Goal: Information Seeking & Learning: Learn about a topic

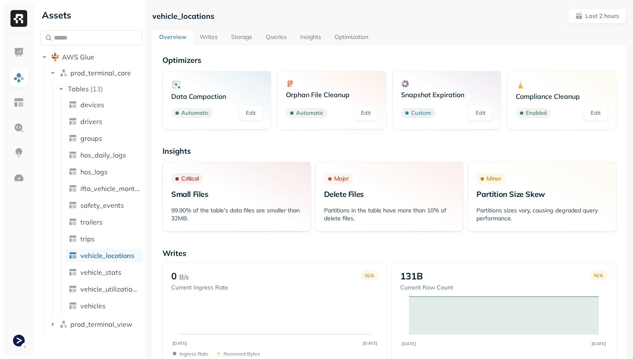
click at [250, 35] on link "Storage" at bounding box center [242, 37] width 35 height 15
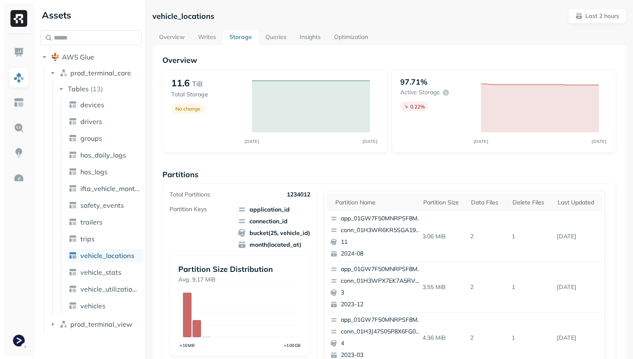
click at [164, 31] on link "Overview" at bounding box center [171, 37] width 39 height 15
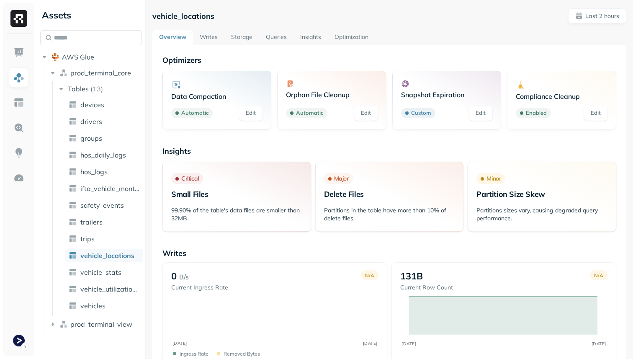
click at [237, 37] on link "Storage" at bounding box center [242, 37] width 35 height 15
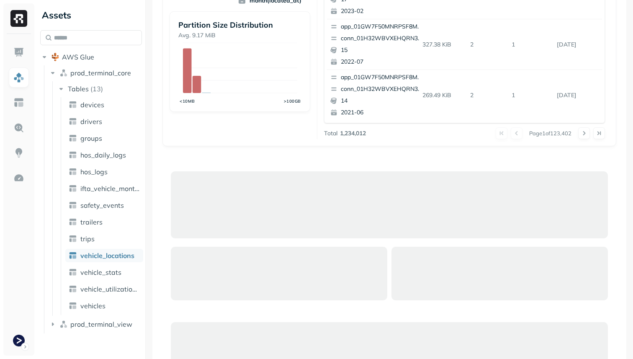
scroll to position [297, 0]
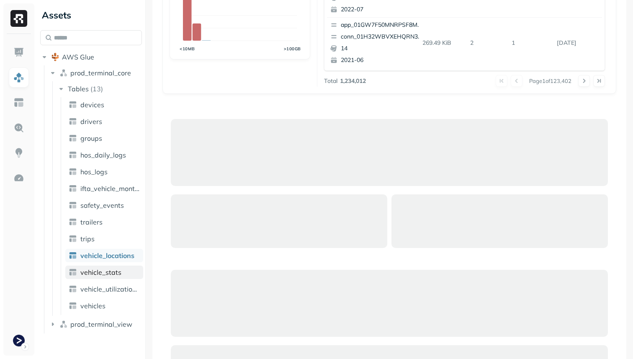
click at [97, 271] on span "vehicle_stats" at bounding box center [100, 272] width 41 height 8
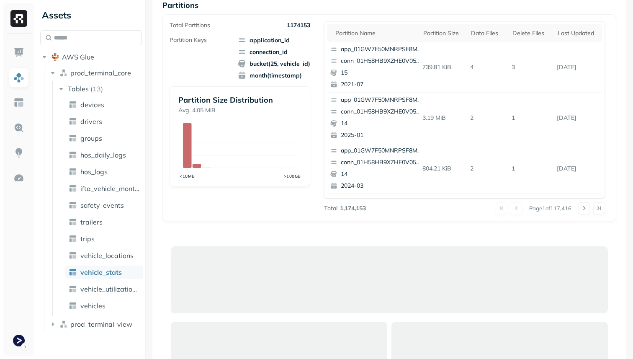
scroll to position [105, 0]
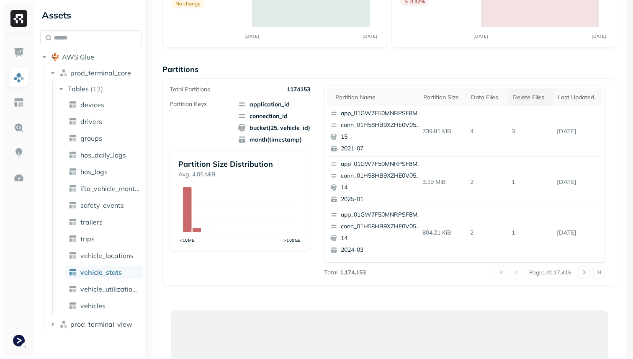
click at [541, 96] on div "Delete Files" at bounding box center [531, 97] width 37 height 8
click at [533, 98] on div "Delete Files" at bounding box center [530, 97] width 44 height 10
click at [533, 98] on div "Delete Files" at bounding box center [531, 97] width 37 height 8
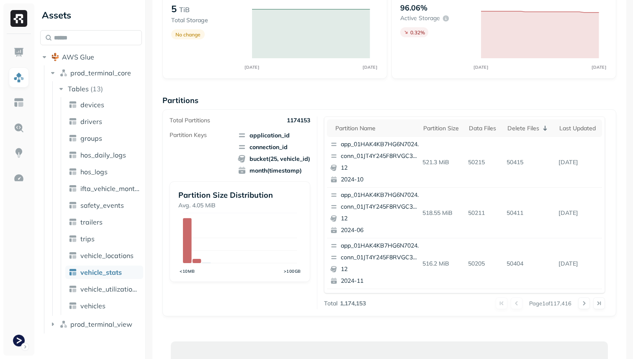
scroll to position [0, 0]
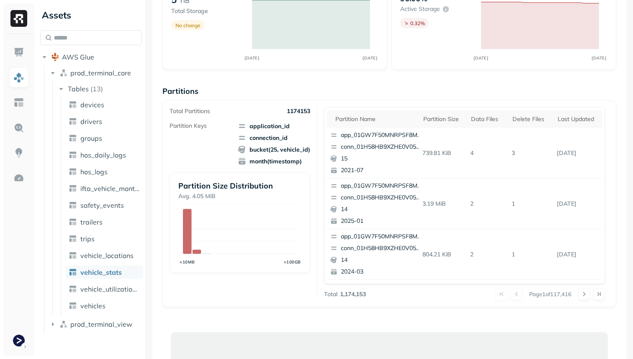
scroll to position [85, 0]
click at [525, 114] on div "Delete Files" at bounding box center [531, 118] width 37 height 8
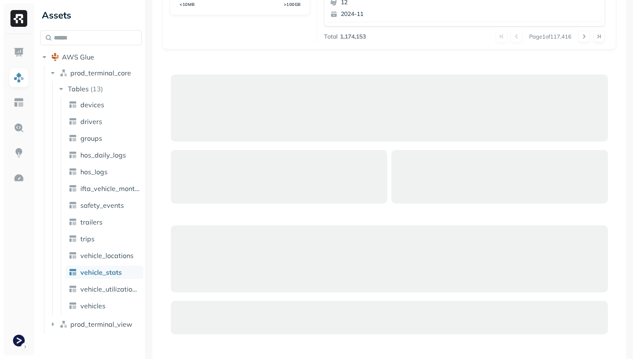
scroll to position [417, 0]
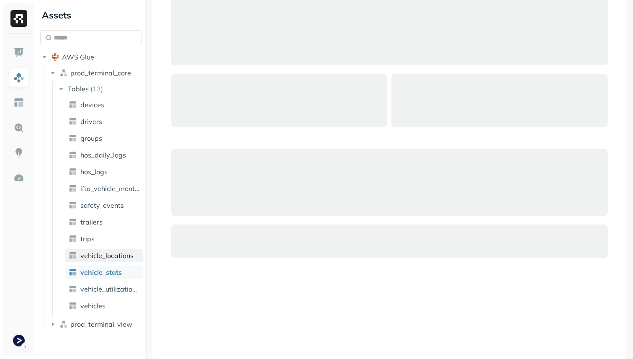
click at [103, 260] on link "vehicle_locations" at bounding box center [104, 255] width 78 height 13
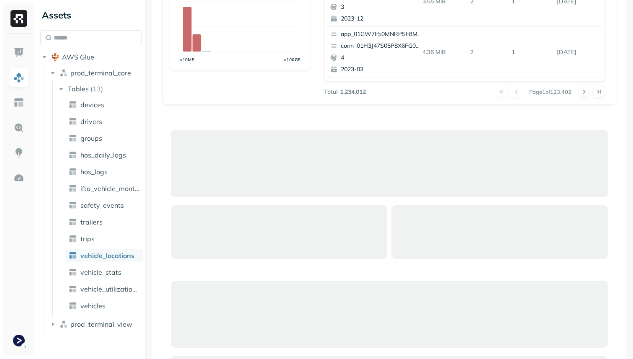
scroll to position [281, 0]
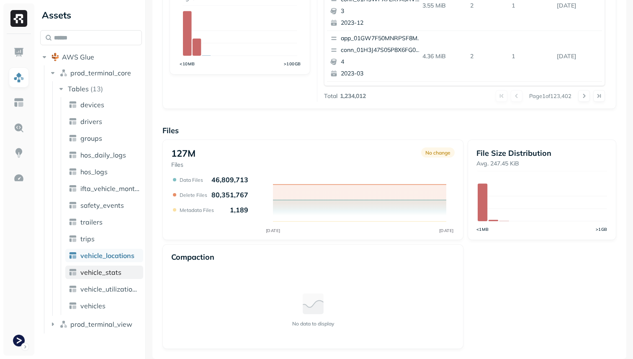
click at [119, 271] on span "vehicle_stats" at bounding box center [100, 272] width 41 height 8
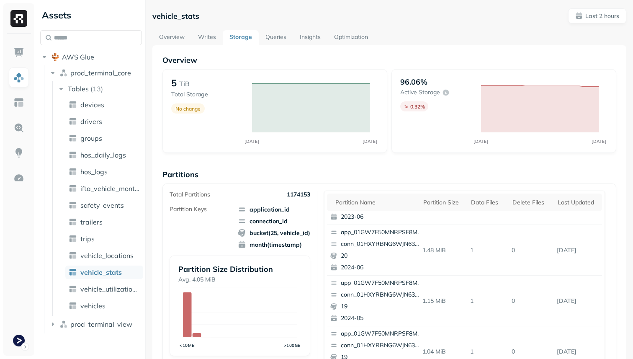
scroll to position [72, 0]
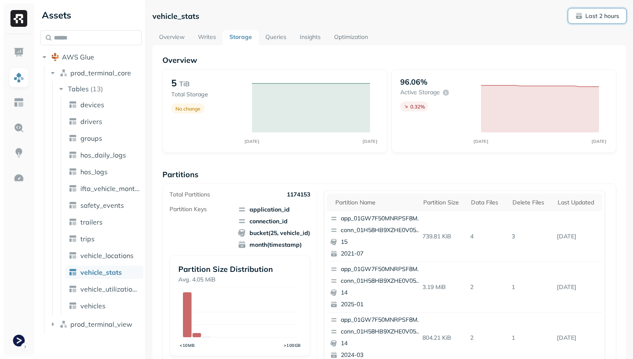
click at [588, 18] on p "Last 2 hours" at bounding box center [603, 16] width 34 height 8
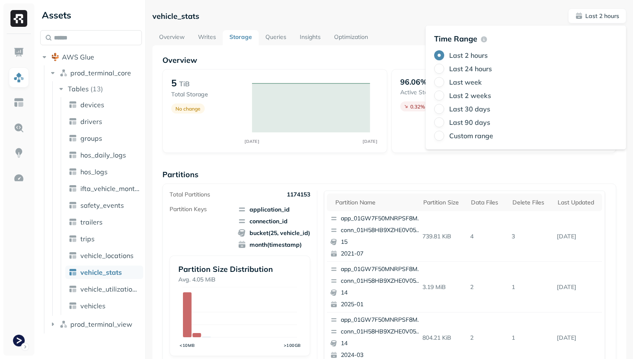
click at [490, 67] on label "Last 24 hours" at bounding box center [470, 69] width 43 height 8
click at [444, 67] on button "Last 24 hours" at bounding box center [439, 69] width 10 height 10
click at [376, 170] on p "Partitions" at bounding box center [390, 175] width 454 height 10
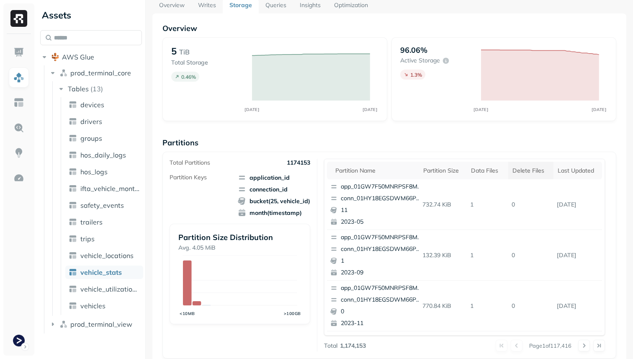
click at [521, 164] on th "Delete Files" at bounding box center [531, 171] width 45 height 18
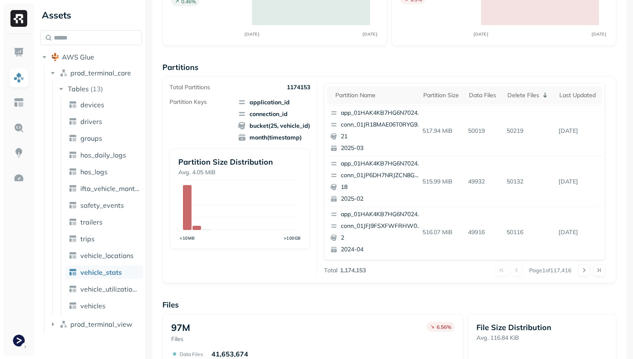
scroll to position [128, 0]
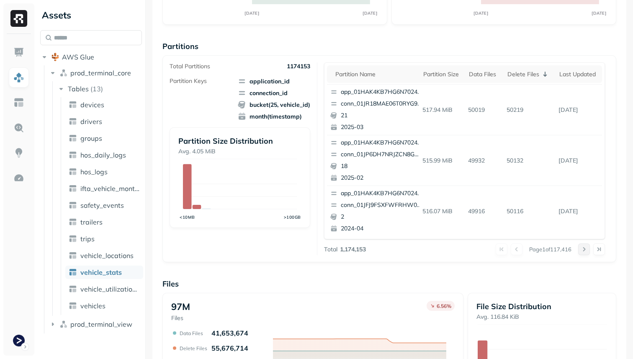
click at [583, 246] on button at bounding box center [584, 249] width 12 height 12
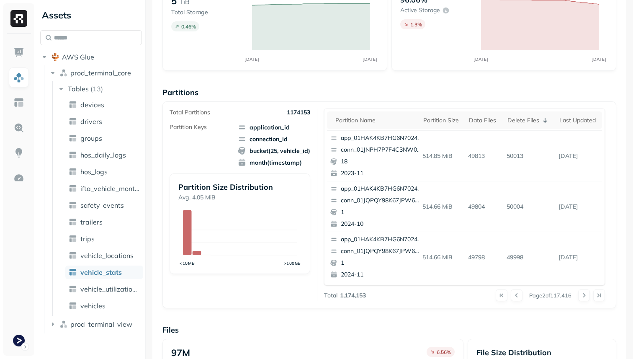
scroll to position [63, 0]
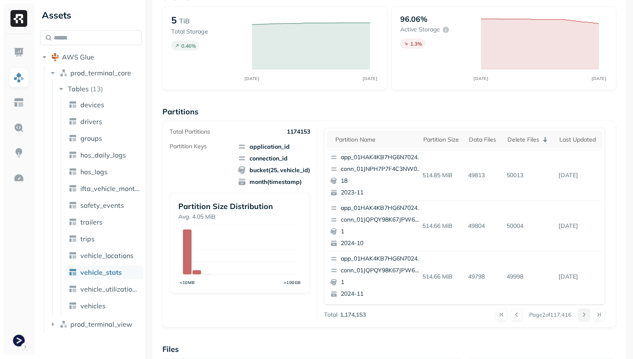
click at [585, 314] on button at bounding box center [584, 315] width 12 height 12
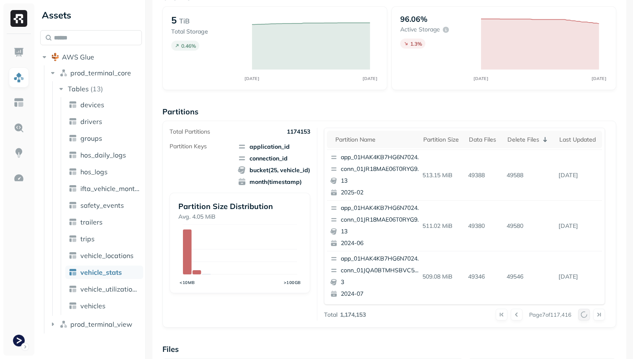
click at [585, 314] on div at bounding box center [591, 315] width 27 height 12
click at [585, 314] on button at bounding box center [584, 315] width 12 height 12
click at [585, 314] on div at bounding box center [591, 315] width 27 height 12
click at [585, 314] on button at bounding box center [584, 315] width 12 height 12
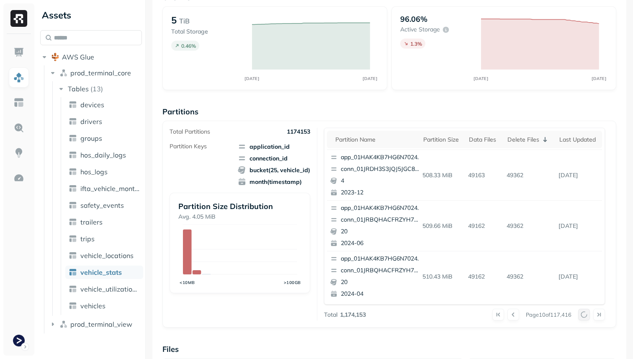
click at [585, 314] on div at bounding box center [591, 315] width 27 height 12
click at [585, 314] on button at bounding box center [584, 315] width 12 height 12
click at [585, 314] on div at bounding box center [591, 315] width 27 height 12
click at [585, 314] on button at bounding box center [584, 315] width 12 height 12
click at [585, 314] on div at bounding box center [591, 315] width 27 height 12
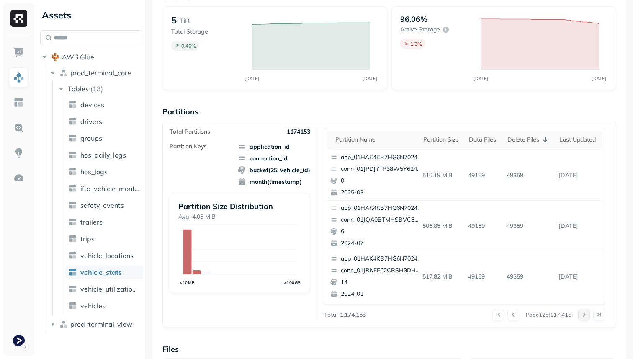
click at [585, 314] on button at bounding box center [584, 315] width 12 height 12
click at [585, 314] on div at bounding box center [591, 315] width 27 height 12
click at [585, 314] on button at bounding box center [584, 315] width 12 height 12
click at [585, 314] on div at bounding box center [591, 315] width 27 height 12
click at [585, 314] on button at bounding box center [584, 315] width 12 height 12
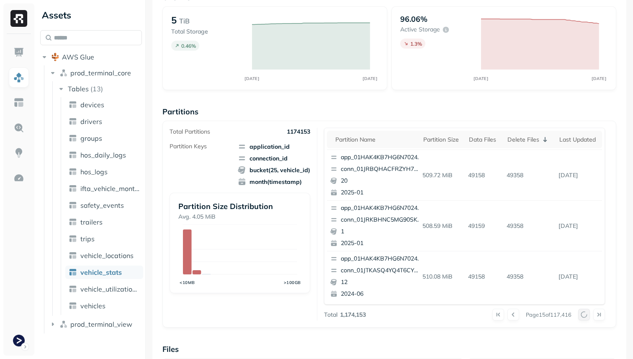
click at [585, 314] on div at bounding box center [591, 315] width 27 height 12
click at [585, 314] on button at bounding box center [584, 315] width 12 height 12
click at [585, 314] on div at bounding box center [591, 315] width 27 height 12
click at [585, 314] on button at bounding box center [584, 315] width 12 height 12
click at [585, 314] on div at bounding box center [591, 315] width 27 height 12
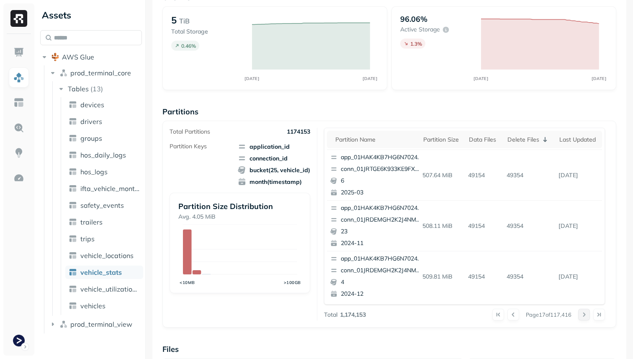
click at [585, 314] on button at bounding box center [584, 315] width 12 height 12
click at [585, 314] on div at bounding box center [591, 315] width 27 height 12
click at [585, 314] on button at bounding box center [584, 315] width 12 height 12
click at [585, 314] on div at bounding box center [591, 315] width 27 height 12
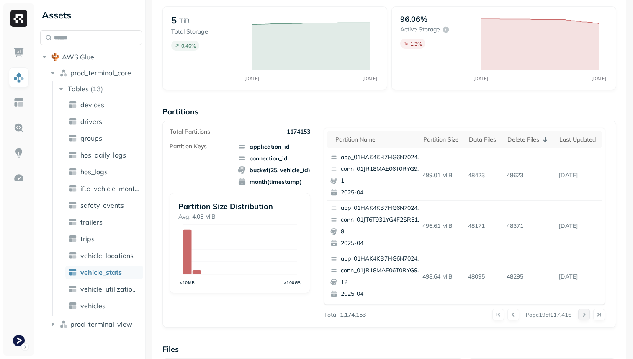
click at [585, 314] on button at bounding box center [584, 315] width 12 height 12
click at [585, 314] on div at bounding box center [591, 315] width 27 height 12
click at [585, 314] on button at bounding box center [584, 315] width 12 height 12
click at [585, 314] on div at bounding box center [591, 315] width 27 height 12
click at [585, 314] on button at bounding box center [584, 315] width 12 height 12
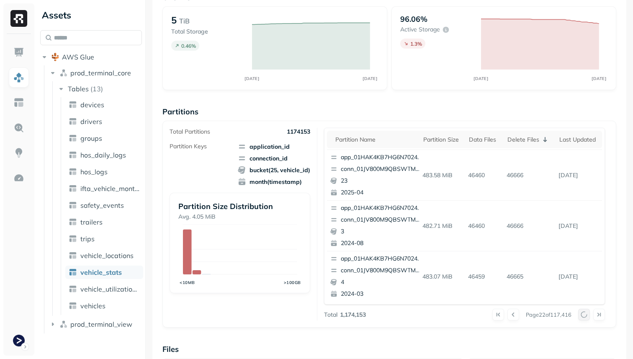
click at [585, 314] on div at bounding box center [591, 315] width 27 height 12
click at [585, 314] on button at bounding box center [584, 315] width 12 height 12
click at [585, 314] on div at bounding box center [591, 315] width 27 height 12
click at [585, 314] on button at bounding box center [584, 315] width 12 height 12
click at [585, 314] on div at bounding box center [591, 315] width 27 height 12
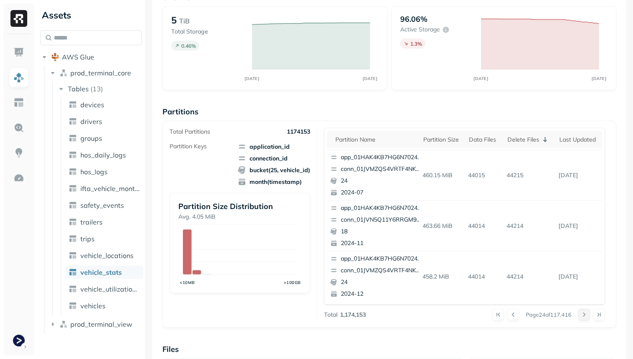
click at [585, 314] on button at bounding box center [584, 315] width 12 height 12
click at [585, 314] on div at bounding box center [591, 315] width 27 height 12
click at [585, 314] on button at bounding box center [584, 315] width 12 height 12
click at [585, 314] on div at bounding box center [591, 315] width 27 height 12
click at [585, 314] on button at bounding box center [584, 315] width 12 height 12
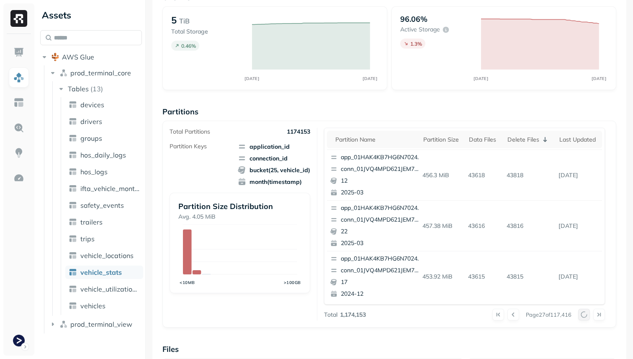
click at [585, 314] on div at bounding box center [591, 315] width 27 height 12
click at [585, 314] on button at bounding box center [584, 315] width 12 height 12
click at [585, 314] on div at bounding box center [591, 315] width 27 height 12
click at [585, 314] on button at bounding box center [584, 315] width 12 height 12
click at [585, 314] on div at bounding box center [591, 315] width 27 height 12
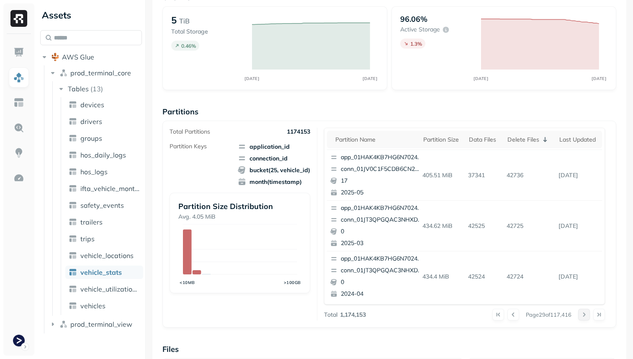
click at [585, 314] on button at bounding box center [584, 315] width 12 height 12
click at [585, 314] on div at bounding box center [591, 315] width 27 height 12
click at [585, 314] on button at bounding box center [584, 315] width 12 height 12
click at [585, 314] on div at bounding box center [591, 315] width 27 height 12
click at [585, 314] on button at bounding box center [584, 315] width 12 height 12
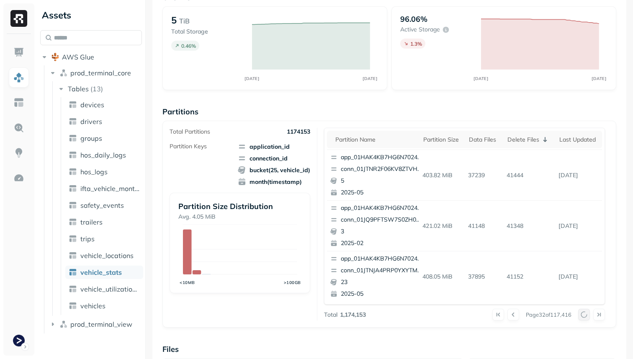
click at [585, 314] on div at bounding box center [591, 315] width 27 height 12
click at [585, 314] on button at bounding box center [584, 315] width 12 height 12
click at [585, 314] on div at bounding box center [591, 315] width 27 height 12
click at [585, 314] on button at bounding box center [584, 315] width 12 height 12
click at [585, 314] on div at bounding box center [591, 315] width 27 height 12
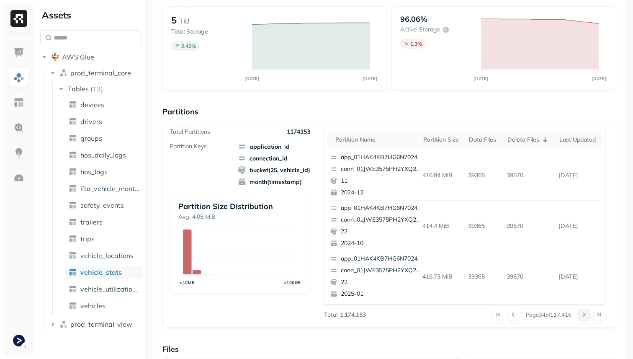
click at [585, 314] on button at bounding box center [584, 315] width 12 height 12
click at [585, 314] on div at bounding box center [591, 315] width 27 height 12
click at [585, 314] on button at bounding box center [584, 315] width 12 height 12
click at [585, 314] on div at bounding box center [591, 315] width 27 height 12
click at [585, 314] on button at bounding box center [584, 315] width 12 height 12
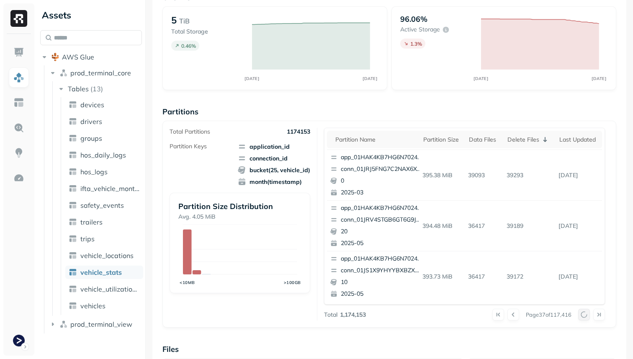
click at [585, 314] on div at bounding box center [591, 315] width 27 height 12
click at [585, 314] on button at bounding box center [584, 315] width 12 height 12
click at [585, 314] on div at bounding box center [591, 315] width 27 height 12
click at [585, 314] on button at bounding box center [584, 315] width 12 height 12
click at [585, 314] on div at bounding box center [591, 315] width 27 height 12
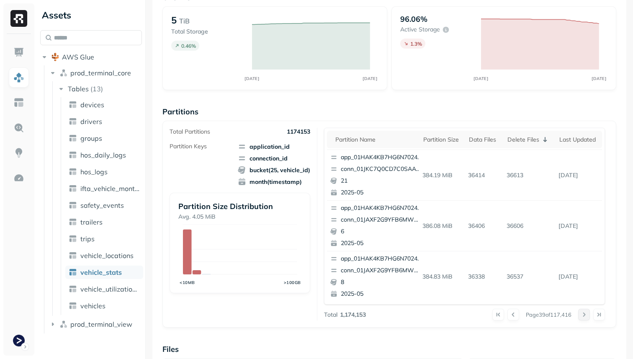
click at [585, 314] on button at bounding box center [584, 315] width 12 height 12
click at [585, 314] on div at bounding box center [591, 315] width 27 height 12
click at [585, 314] on button at bounding box center [584, 315] width 12 height 12
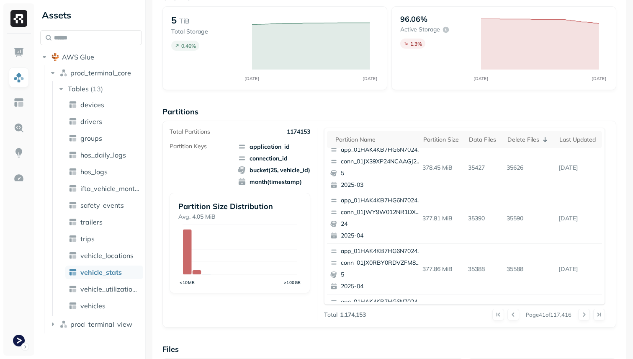
scroll to position [0, 0]
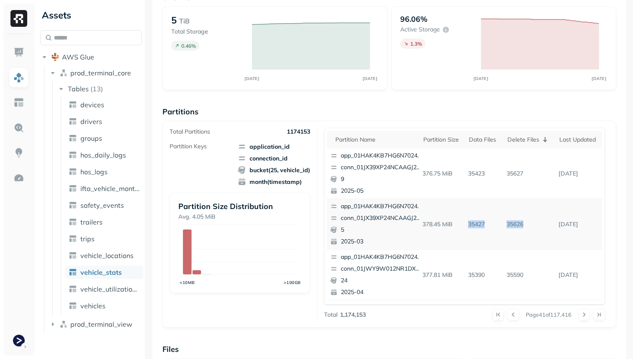
drag, startPoint x: 529, startPoint y: 224, endPoint x: 470, endPoint y: 223, distance: 59.1
click at [470, 223] on tr "app_01HAK4KB7HG6N7024210G3S8D5 conn_01JX39XP24NCAAGJ2BGRDAKB3Y 5 2025-03 378.45…" at bounding box center [464, 224] width 275 height 51
click at [470, 223] on p "35427" at bounding box center [484, 224] width 39 height 15
drag, startPoint x: 469, startPoint y: 224, endPoint x: 540, endPoint y: 225, distance: 71.6
click at [540, 225] on tr "app_01HAK4KB7HG6N7024210G3S8D5 conn_01JX39XP24NCAAGJ2BGRDAKB3Y 5 2025-03 378.45…" at bounding box center [464, 224] width 275 height 51
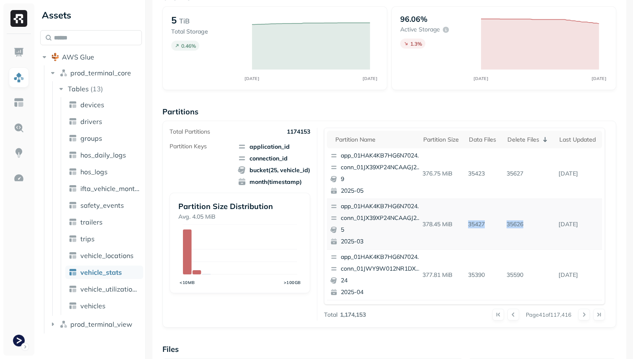
click at [540, 225] on p "35626" at bounding box center [529, 224] width 52 height 15
drag, startPoint x: 542, startPoint y: 224, endPoint x: 463, endPoint y: 223, distance: 79.2
click at [463, 223] on tr "app_01HAK4KB7HG6N7024210G3S8D5 conn_01JX39XP24NCAAGJ2BGRDAKB3Y 5 2025-03 378.45…" at bounding box center [464, 224] width 275 height 51
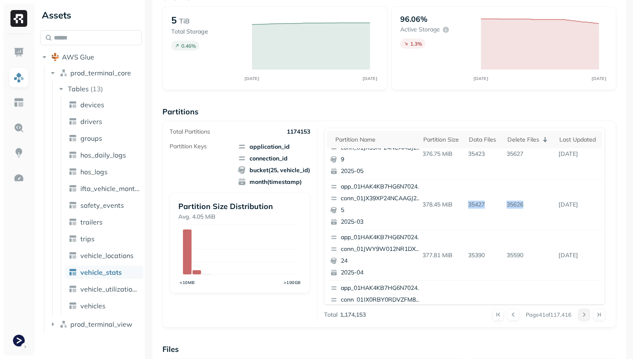
click at [583, 318] on button at bounding box center [584, 315] width 12 height 12
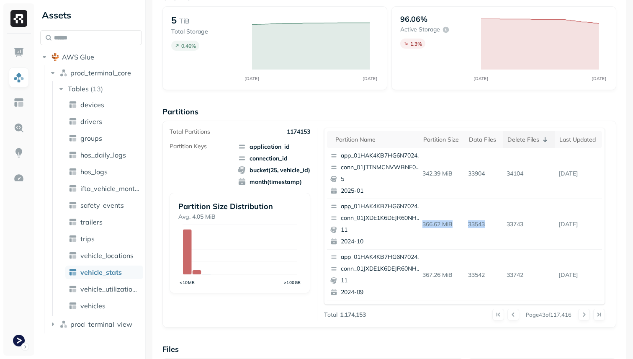
click at [522, 142] on div "Delete Files" at bounding box center [530, 139] width 44 height 10
click at [522, 142] on div "Delete Files" at bounding box center [531, 140] width 37 height 8
click at [522, 142] on div "Delete Files" at bounding box center [530, 139] width 44 height 10
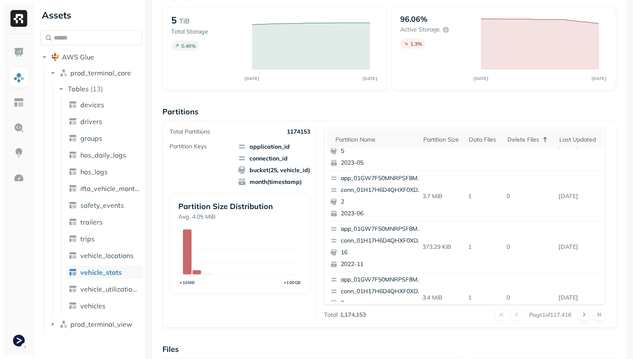
scroll to position [353, 0]
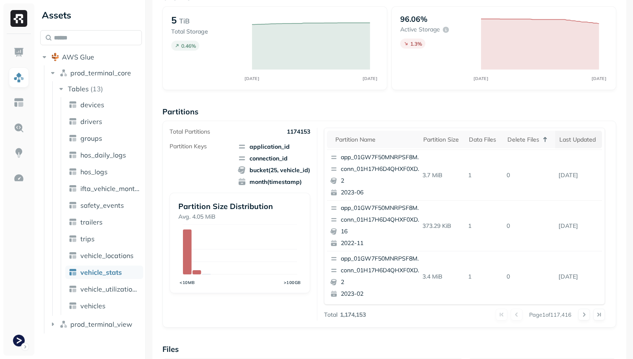
click at [563, 143] on div "Last updated" at bounding box center [579, 140] width 38 height 8
click at [563, 143] on div "Last updated" at bounding box center [574, 139] width 48 height 10
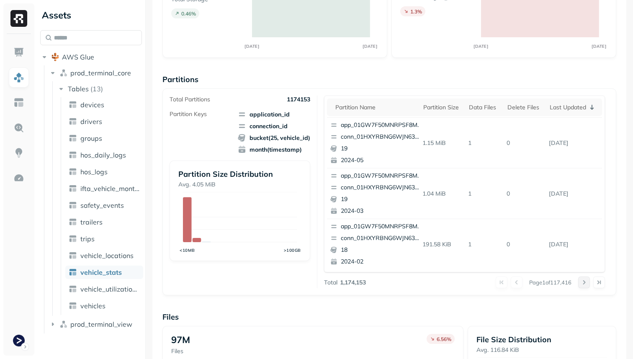
click at [587, 281] on button at bounding box center [584, 282] width 12 height 12
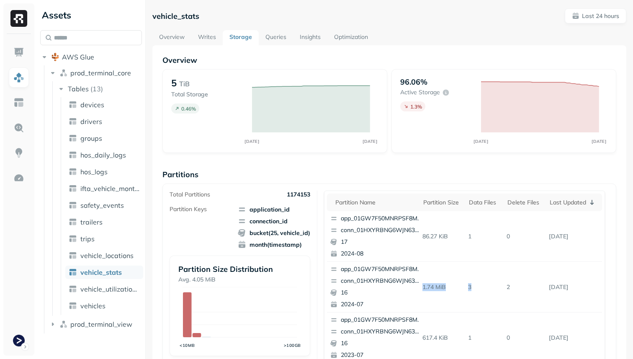
click at [176, 40] on link "Overview" at bounding box center [171, 37] width 39 height 15
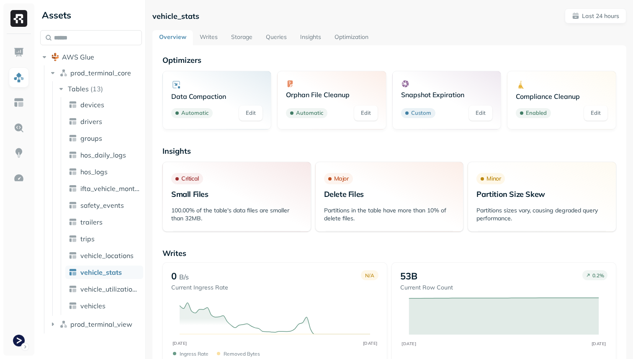
click at [346, 41] on link "Optimization" at bounding box center [351, 37] width 47 height 15
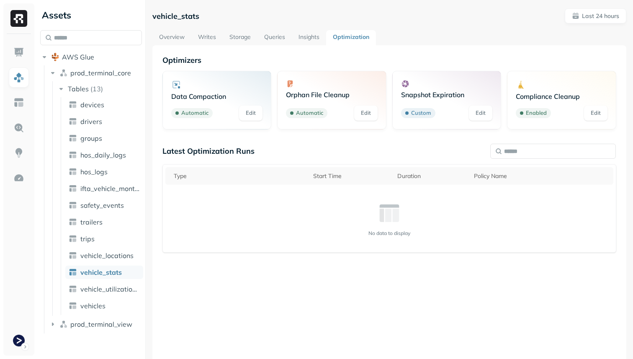
click at [177, 39] on link "Overview" at bounding box center [171, 37] width 39 height 15
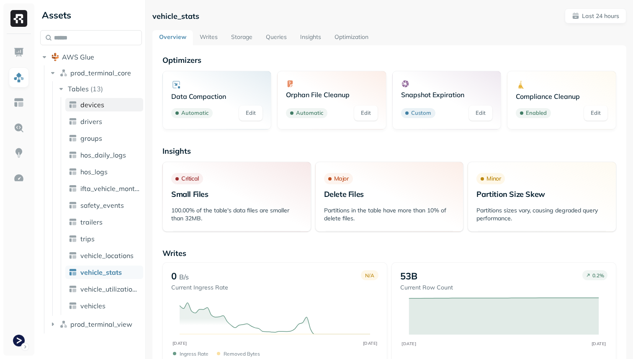
click at [102, 101] on span "devices" at bounding box center [92, 105] width 24 height 8
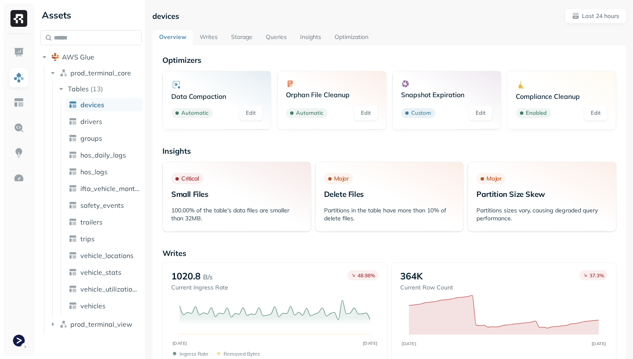
click at [246, 31] on link "Storage" at bounding box center [242, 37] width 35 height 15
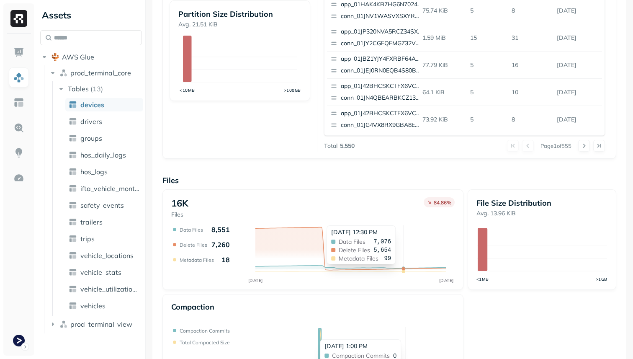
scroll to position [229, 0]
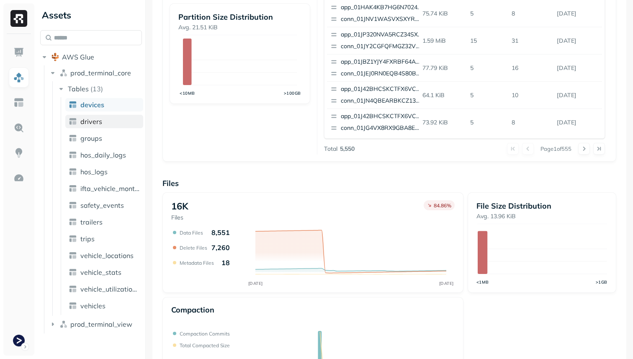
click at [90, 115] on link "drivers" at bounding box center [104, 121] width 78 height 13
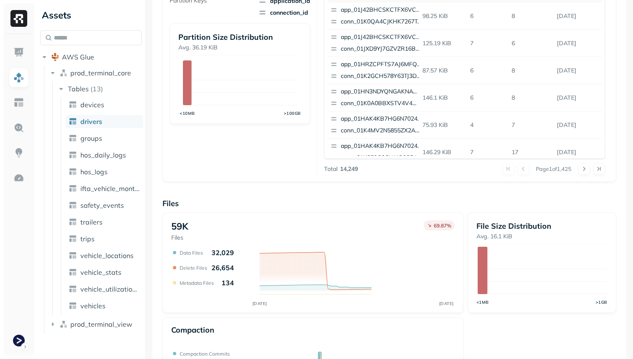
scroll to position [259, 0]
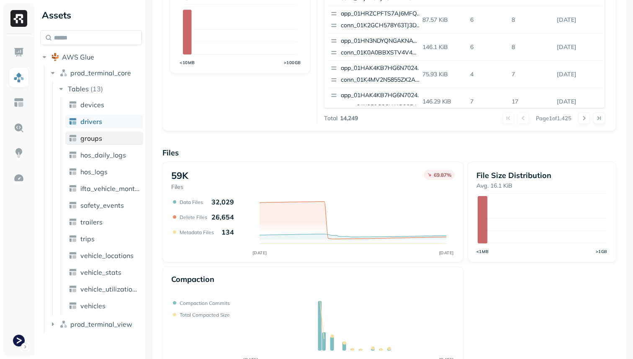
click at [91, 143] on link "groups" at bounding box center [104, 138] width 78 height 13
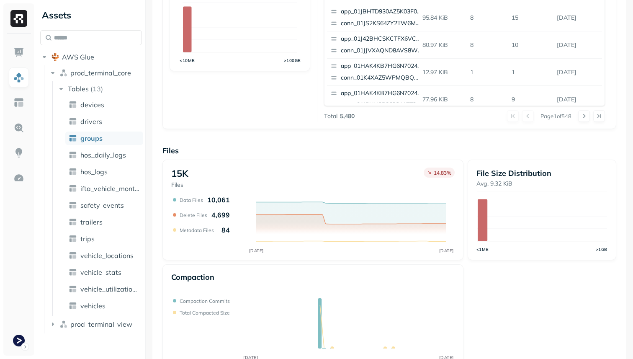
scroll to position [281, 0]
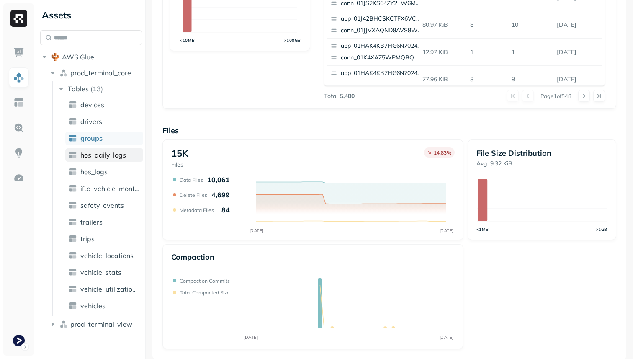
click at [89, 152] on span "hos_daily_logs" at bounding box center [103, 155] width 46 height 8
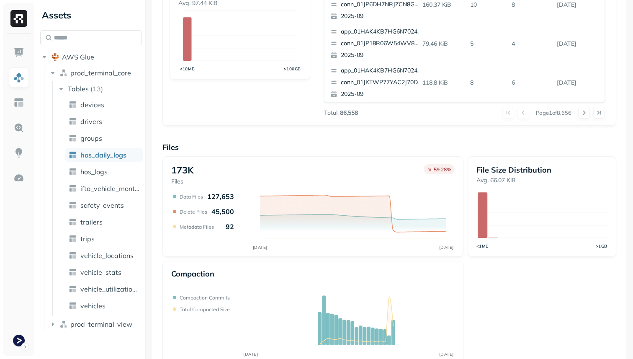
scroll to position [264, 0]
click at [127, 174] on link "hos_logs" at bounding box center [104, 171] width 78 height 13
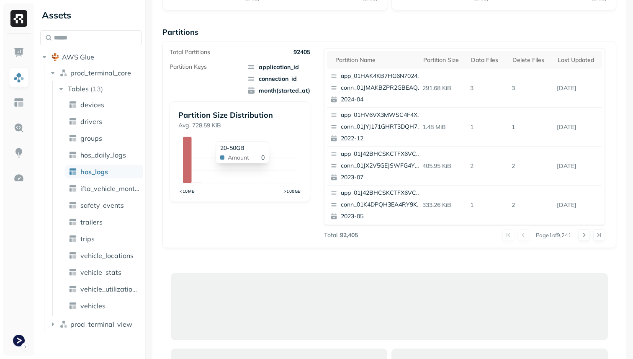
scroll to position [267, 0]
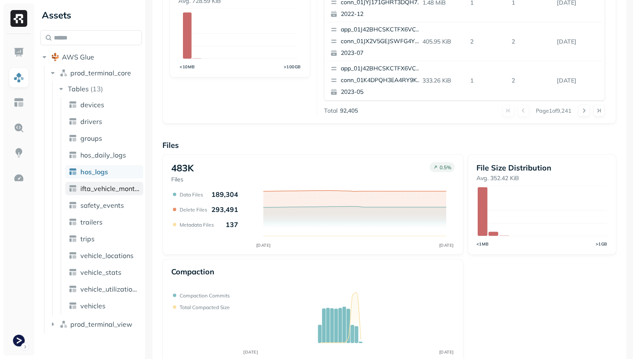
click at [119, 193] on link "ifta_vehicle_months" at bounding box center [104, 188] width 78 height 13
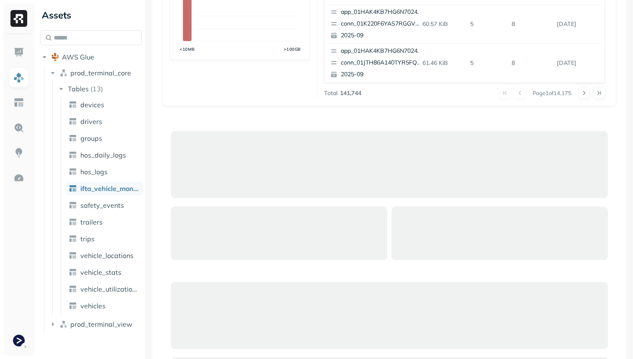
scroll to position [281, 0]
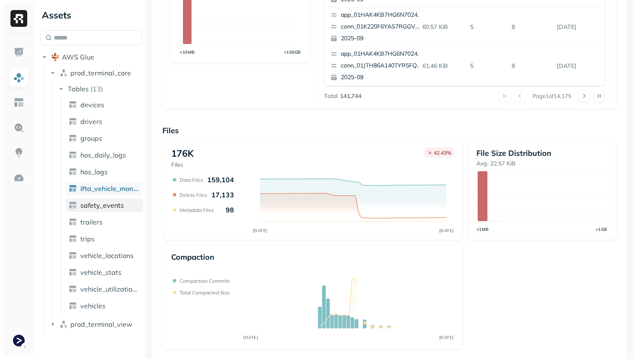
click at [108, 212] on link "safety_events" at bounding box center [104, 205] width 78 height 13
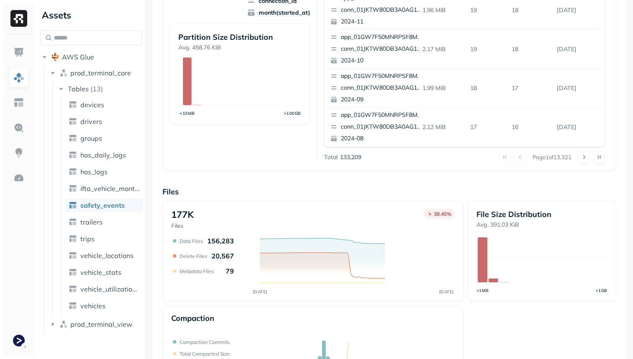
scroll to position [222, 0]
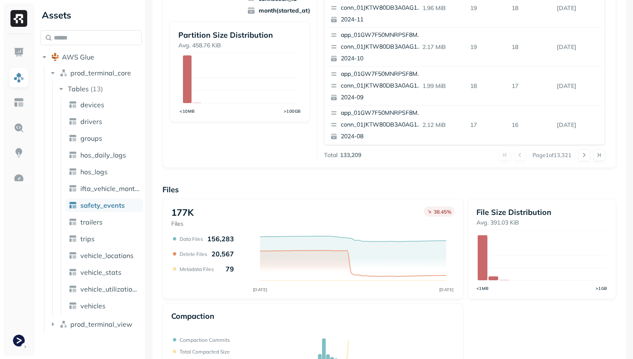
click at [113, 230] on ul "devices drivers groups hos_daily_logs hos_logs ifta_vehicle_months safety_event…" at bounding box center [102, 206] width 83 height 218
click at [114, 251] on span "vehicle_locations" at bounding box center [106, 255] width 53 height 8
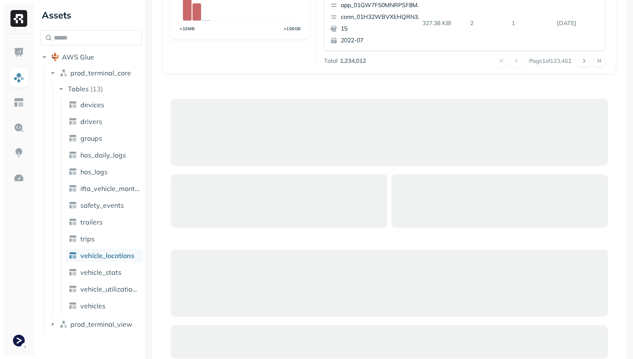
scroll to position [338, 0]
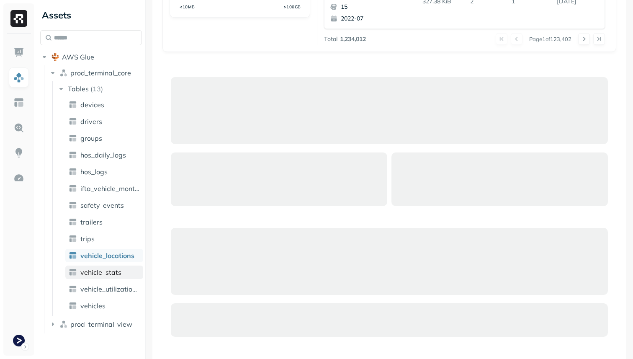
click at [121, 270] on link "vehicle_stats" at bounding box center [104, 272] width 78 height 13
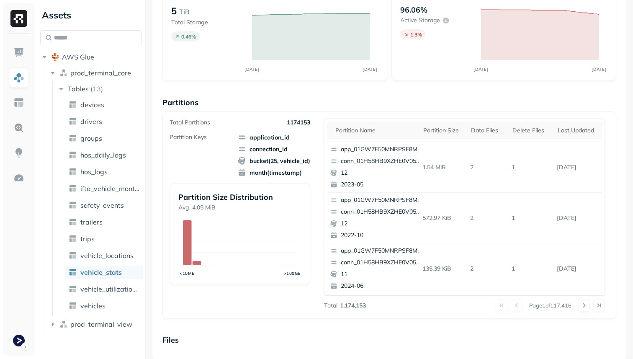
scroll to position [238, 0]
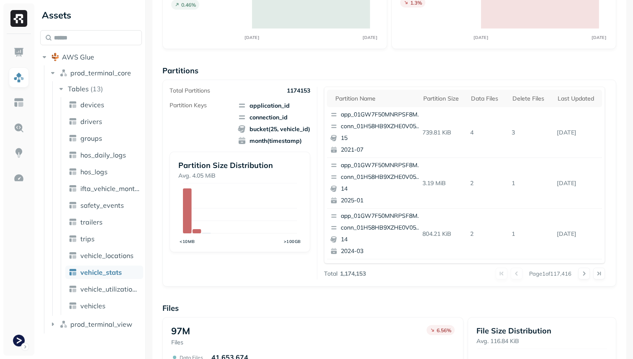
scroll to position [232, 0]
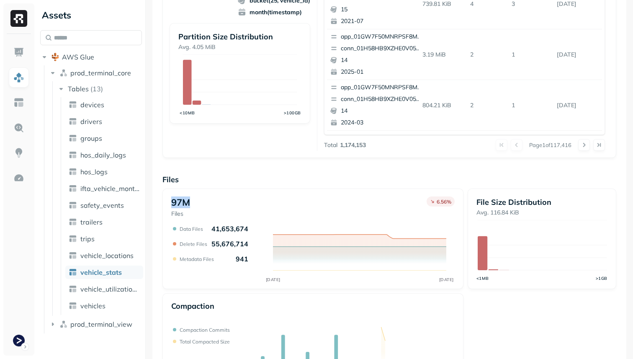
drag, startPoint x: 197, startPoint y: 205, endPoint x: 172, endPoint y: 203, distance: 25.2
click at [172, 203] on div "97M Files 6.56 %" at bounding box center [313, 206] width 284 height 21
click at [113, 257] on span "vehicle_locations" at bounding box center [106, 255] width 53 height 8
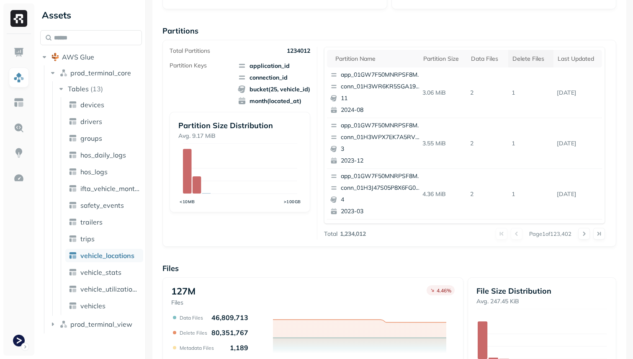
click at [525, 65] on th "Delete Files" at bounding box center [531, 59] width 45 height 18
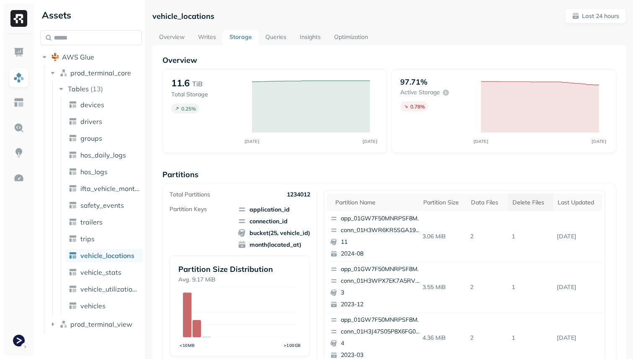
click at [517, 203] on div "Delete Files" at bounding box center [531, 203] width 37 height 8
click at [526, 204] on div "Delete Files" at bounding box center [530, 202] width 44 height 10
click at [576, 196] on th "Last updated" at bounding box center [578, 203] width 46 height 18
click at [576, 196] on th "Last updated" at bounding box center [574, 203] width 57 height 18
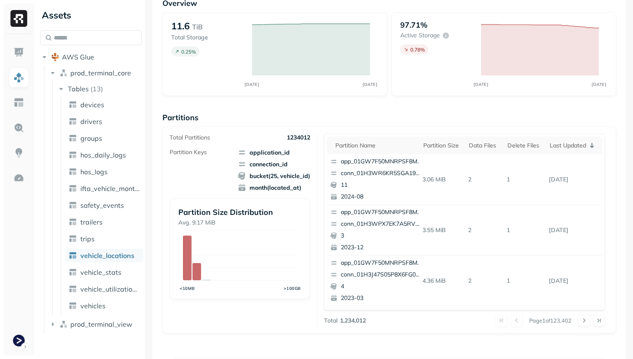
scroll to position [90, 0]
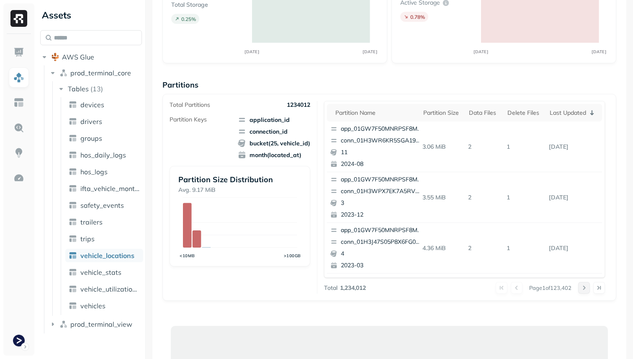
click at [584, 288] on button at bounding box center [584, 288] width 12 height 12
click at [584, 288] on div at bounding box center [591, 288] width 27 height 12
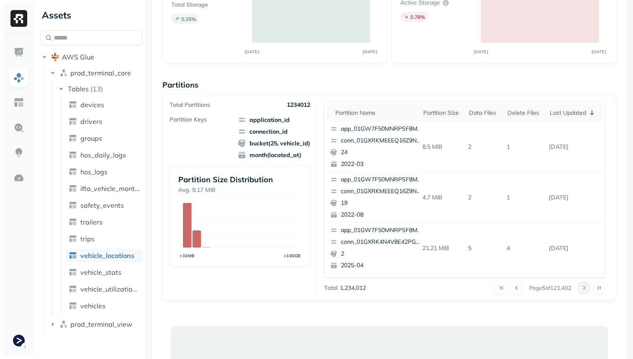
click at [584, 288] on button at bounding box center [584, 288] width 12 height 12
click at [584, 288] on div at bounding box center [591, 288] width 27 height 12
click at [584, 288] on button at bounding box center [584, 288] width 12 height 12
click at [584, 288] on div at bounding box center [591, 288] width 27 height 12
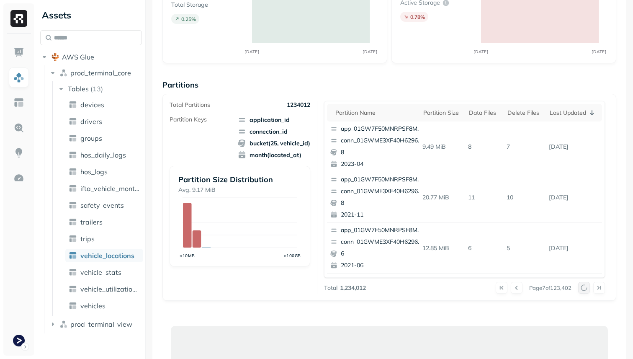
click at [584, 288] on div at bounding box center [591, 288] width 27 height 12
click at [584, 288] on button at bounding box center [584, 288] width 12 height 12
click at [584, 288] on div at bounding box center [591, 288] width 27 height 12
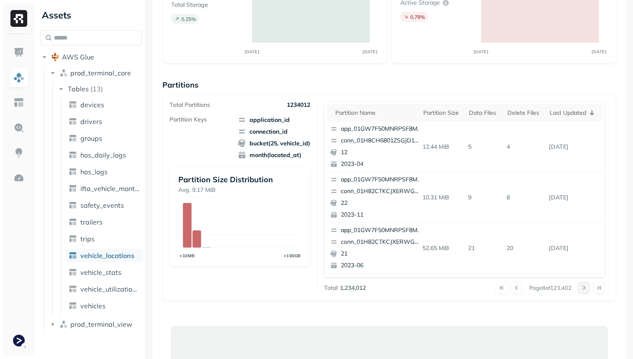
click at [584, 288] on button at bounding box center [584, 288] width 12 height 12
click at [584, 288] on div at bounding box center [591, 288] width 27 height 12
click at [584, 288] on button at bounding box center [584, 288] width 12 height 12
click at [584, 288] on div at bounding box center [591, 288] width 27 height 12
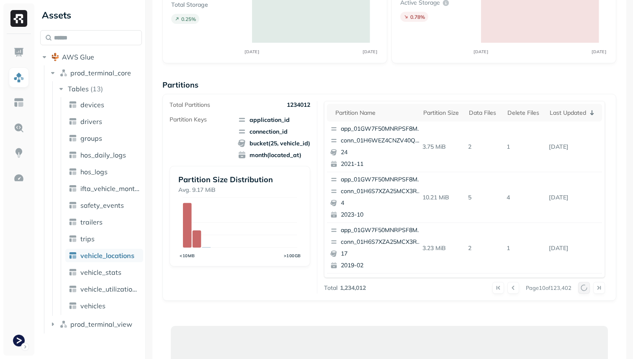
click at [584, 288] on div at bounding box center [591, 288] width 27 height 12
click at [584, 288] on button at bounding box center [584, 288] width 12 height 12
click at [584, 288] on div at bounding box center [591, 288] width 27 height 12
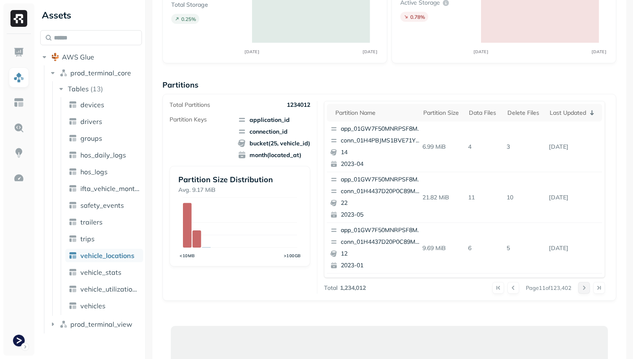
click at [586, 289] on button at bounding box center [584, 288] width 12 height 12
click at [586, 289] on div at bounding box center [591, 288] width 27 height 12
click at [586, 289] on button at bounding box center [584, 288] width 12 height 12
click at [586, 289] on div at bounding box center [591, 288] width 27 height 12
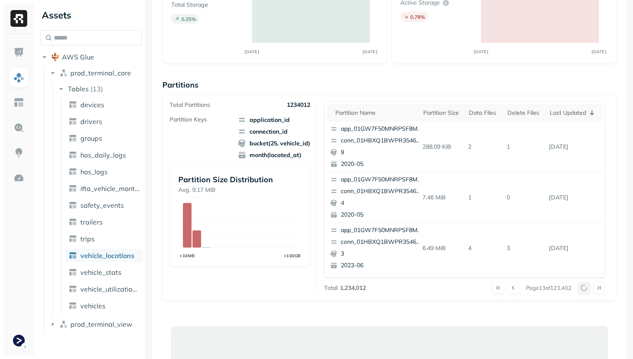
click at [586, 289] on div at bounding box center [591, 288] width 27 height 12
click at [586, 289] on button at bounding box center [584, 288] width 12 height 12
click at [586, 289] on div at bounding box center [591, 288] width 27 height 12
click at [586, 289] on button at bounding box center [584, 288] width 12 height 12
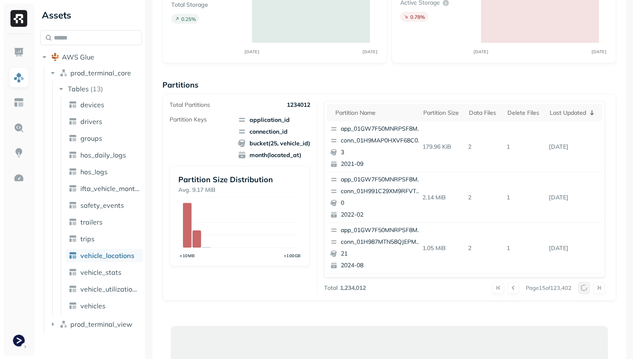
click at [586, 289] on div at bounding box center [591, 288] width 27 height 12
click at [586, 289] on button at bounding box center [584, 288] width 12 height 12
click at [586, 289] on div at bounding box center [591, 288] width 27 height 12
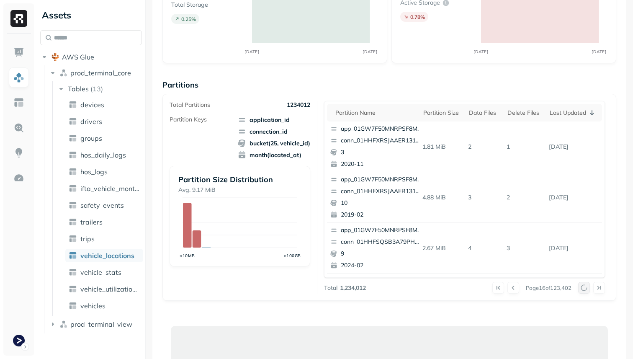
click at [586, 289] on div at bounding box center [591, 288] width 27 height 12
click at [586, 289] on button at bounding box center [584, 288] width 12 height 12
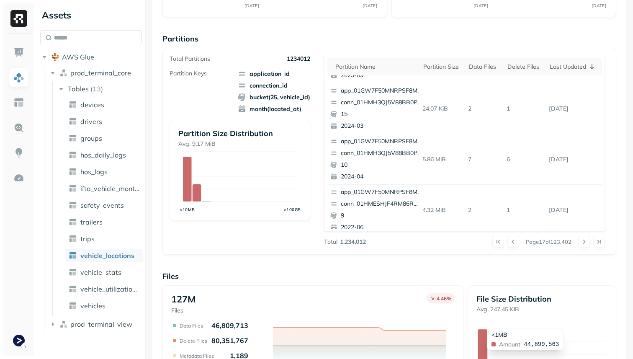
scroll to position [0, 0]
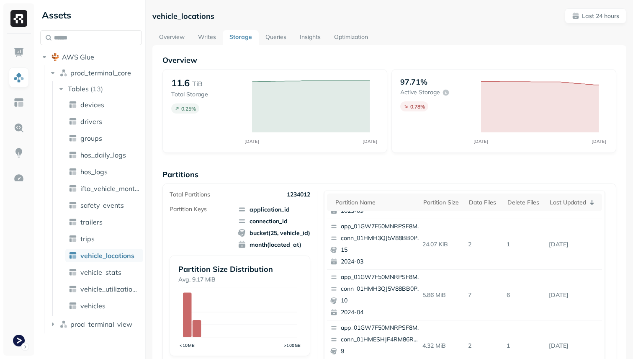
click at [311, 39] on link "Insights" at bounding box center [310, 37] width 34 height 15
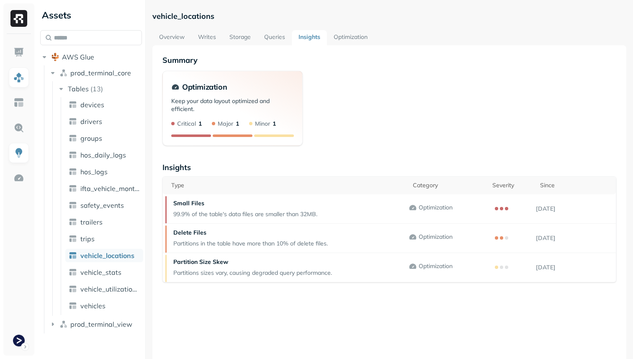
click at [343, 38] on link "Optimization" at bounding box center [350, 37] width 47 height 15
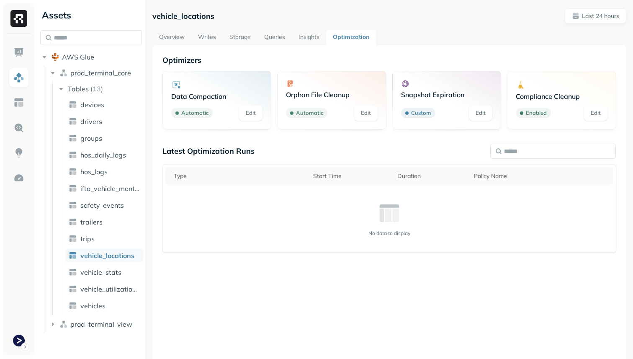
click at [320, 37] on link "Insights" at bounding box center [309, 37] width 34 height 15
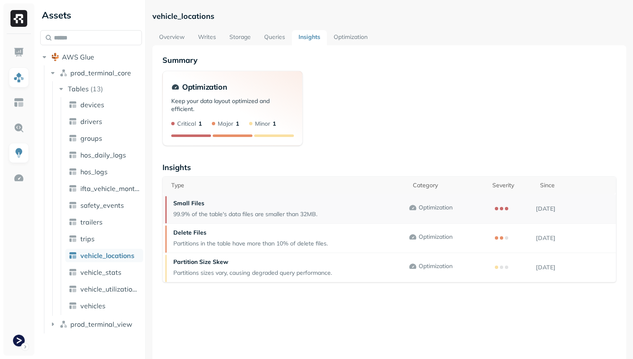
click at [284, 210] on p "99.9% of the table's data files are smaller than 32MB." at bounding box center [245, 214] width 144 height 8
click at [284, 243] on p "Partitions in the table have more than 10% of delete files." at bounding box center [250, 244] width 155 height 8
click at [301, 263] on p "Partition Size Skew" at bounding box center [252, 262] width 159 height 8
click at [336, 41] on link "Optimization" at bounding box center [350, 37] width 47 height 15
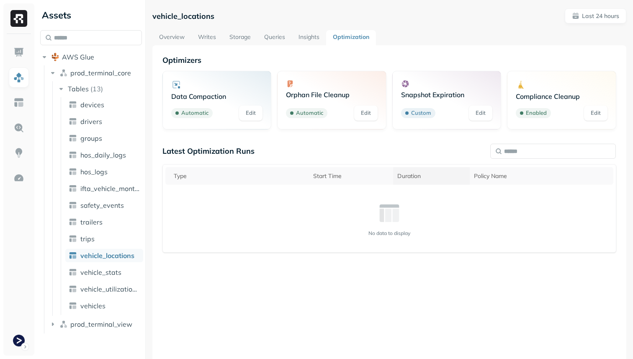
click at [407, 171] on th "Duration" at bounding box center [431, 176] width 77 height 18
click at [407, 171] on div "Duration" at bounding box center [429, 176] width 85 height 10
click at [214, 175] on div "Type" at bounding box center [236, 176] width 125 height 8
click at [214, 175] on div "Type ( 2 )" at bounding box center [234, 176] width 121 height 10
click at [225, 178] on div "Type ( 2 )" at bounding box center [234, 176] width 121 height 10
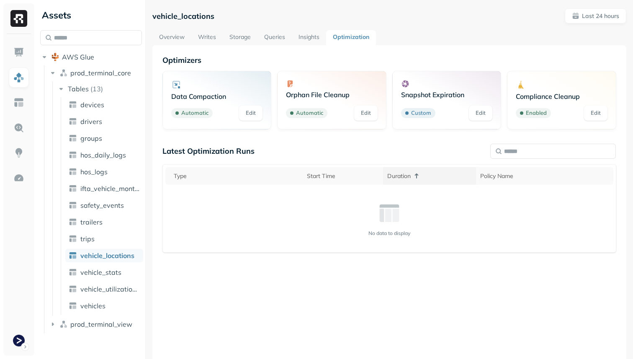
click at [429, 183] on th "Duration" at bounding box center [429, 176] width 93 height 18
click at [592, 12] on p "Last 24 hours" at bounding box center [600, 16] width 37 height 8
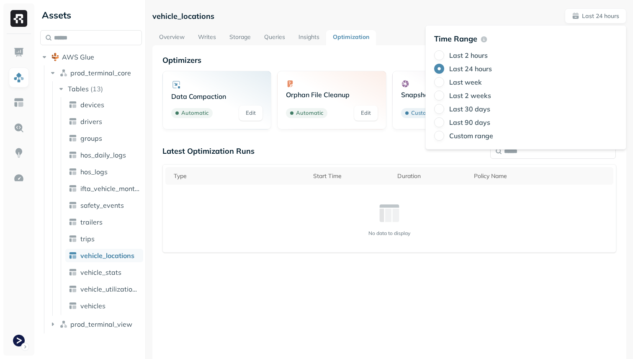
click at [521, 9] on div "vehicle_locations Last 24 hours" at bounding box center [389, 15] width 474 height 15
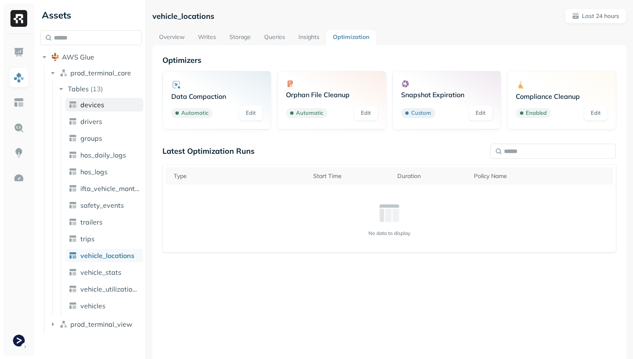
click at [124, 105] on link "devices" at bounding box center [104, 104] width 78 height 13
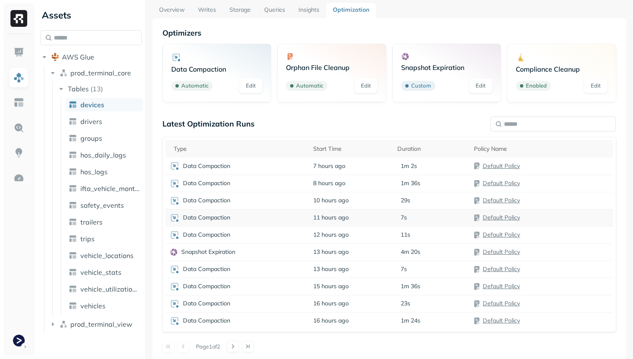
scroll to position [45, 0]
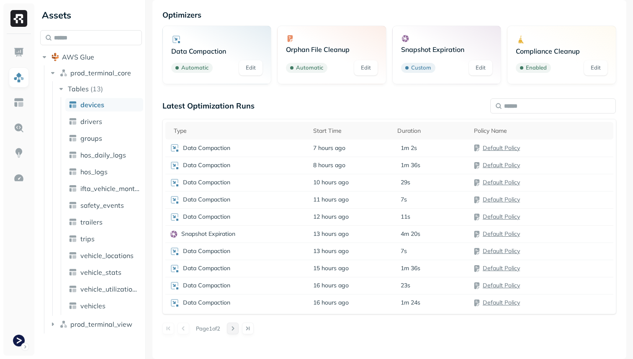
click at [234, 325] on button at bounding box center [233, 329] width 12 height 12
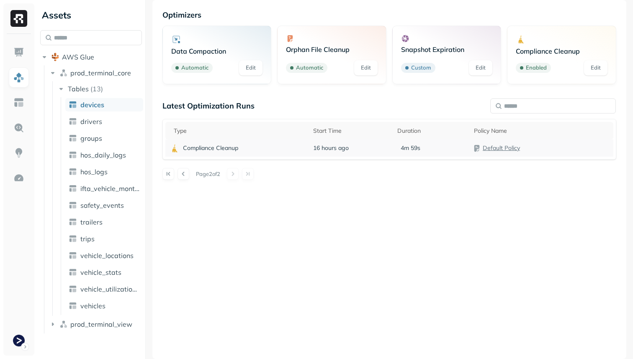
click at [229, 150] on p "Compliance Cleanup" at bounding box center [210, 148] width 55 height 8
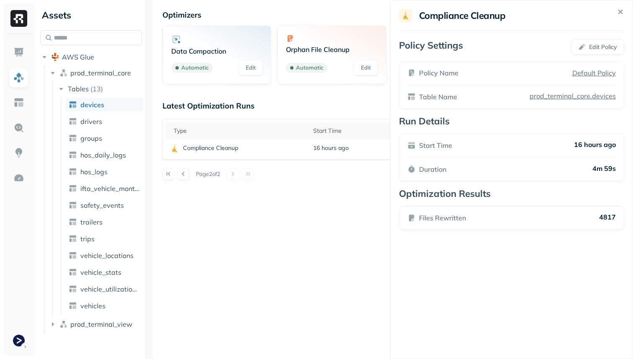
click at [346, 224] on html "Assets AWS Glue prod_terminal_core Tables ( 13 ) devices drivers groups hos_dai…" at bounding box center [316, 179] width 633 height 359
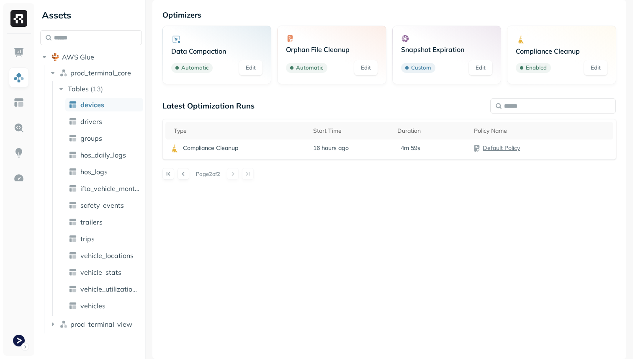
click at [101, 128] on ul "devices drivers groups hos_daily_logs hos_logs ifta_vehicle_months safety_event…" at bounding box center [102, 206] width 83 height 218
click at [96, 123] on span "drivers" at bounding box center [91, 121] width 22 height 8
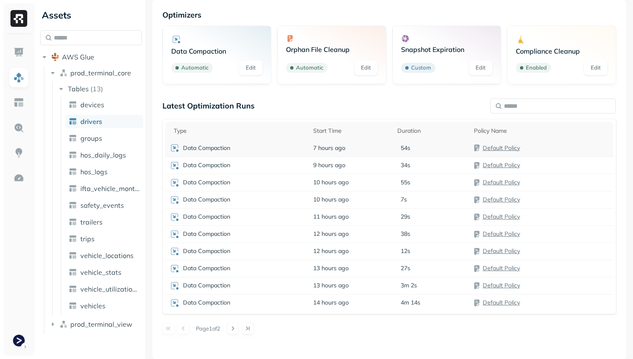
click at [262, 143] on div "Data Compaction" at bounding box center [237, 148] width 135 height 10
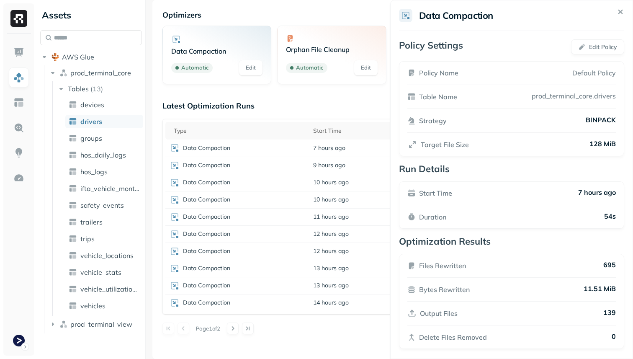
click at [340, 131] on html "Assets AWS Glue prod_terminal_core Tables ( 13 ) devices drivers groups hos_dai…" at bounding box center [316, 179] width 633 height 359
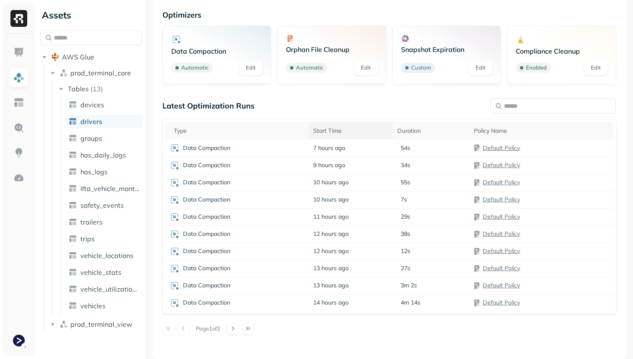
click at [368, 129] on div "Start Time" at bounding box center [351, 131] width 76 height 8
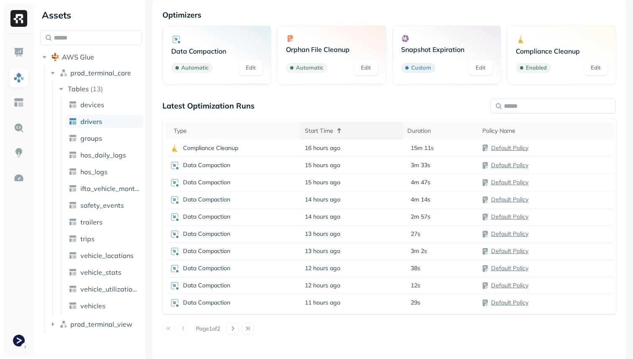
click at [368, 129] on div "Start Time" at bounding box center [352, 131] width 94 height 10
click at [259, 151] on div "Data Compaction" at bounding box center [234, 148] width 128 height 10
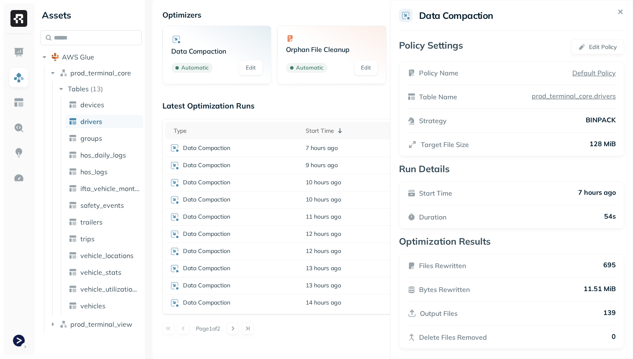
click at [103, 139] on html "Assets AWS Glue prod_terminal_core Tables ( 13 ) devices drivers groups hos_dai…" at bounding box center [316, 179] width 633 height 359
click at [103, 139] on link "groups" at bounding box center [104, 138] width 78 height 13
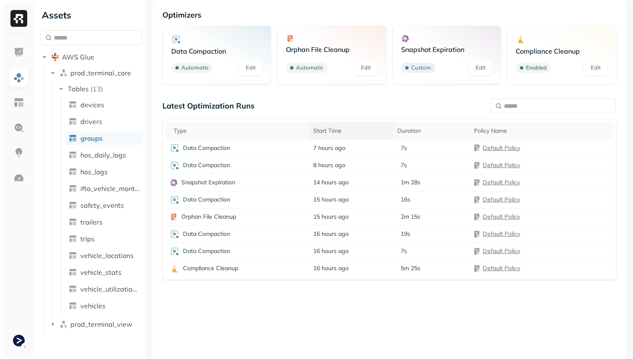
click at [356, 134] on div "Start Time" at bounding box center [351, 131] width 76 height 8
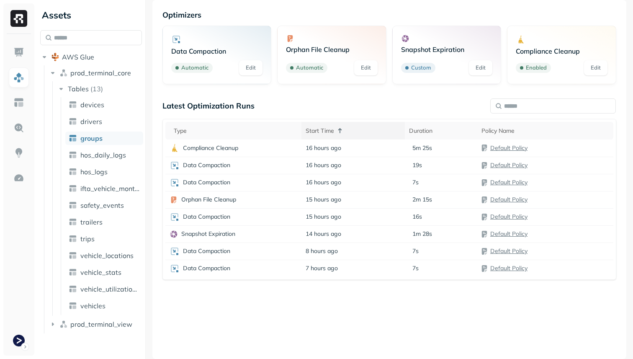
click at [356, 134] on div "Start Time" at bounding box center [353, 131] width 95 height 10
click at [214, 181] on p "Snapshot Expiration" at bounding box center [208, 182] width 54 height 8
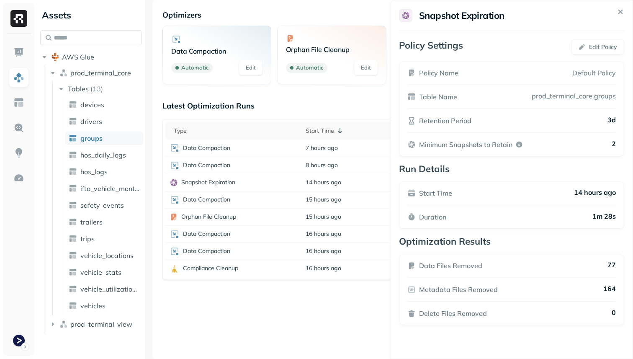
click at [312, 322] on html "Assets AWS Glue prod_terminal_core Tables ( 13 ) devices drivers groups hos_dai…" at bounding box center [316, 179] width 633 height 359
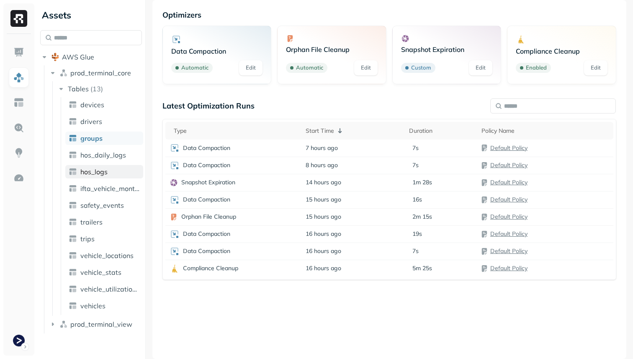
click at [121, 170] on link "hos_logs" at bounding box center [104, 171] width 78 height 13
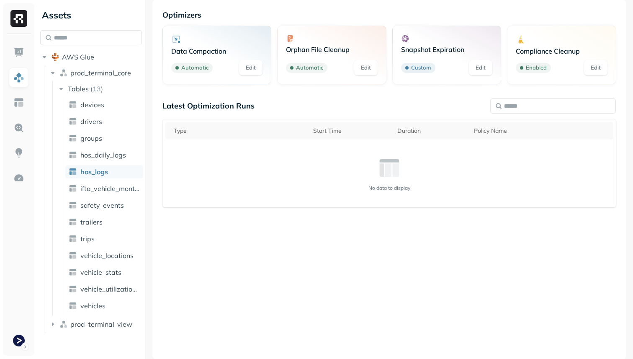
click at [116, 175] on link "hos_logs" at bounding box center [104, 171] width 78 height 13
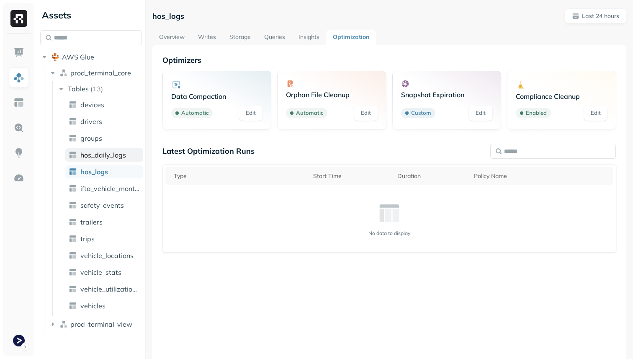
click at [103, 156] on span "hos_daily_logs" at bounding box center [103, 155] width 46 height 8
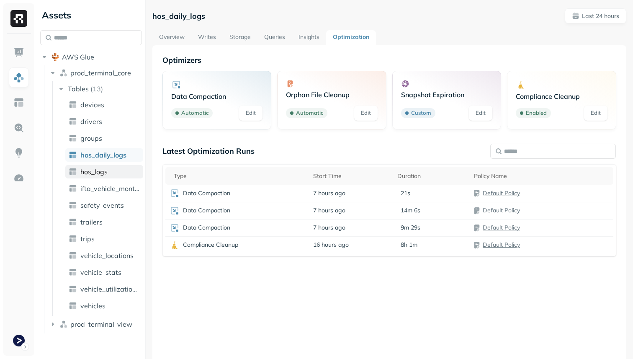
click at [103, 168] on span "hos_logs" at bounding box center [93, 172] width 27 height 8
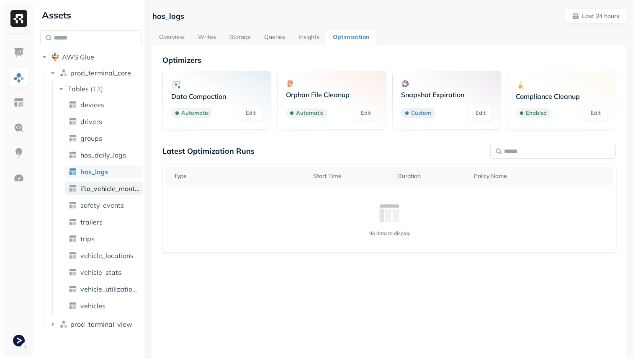
click at [102, 187] on span "ifta_vehicle_months" at bounding box center [109, 188] width 59 height 8
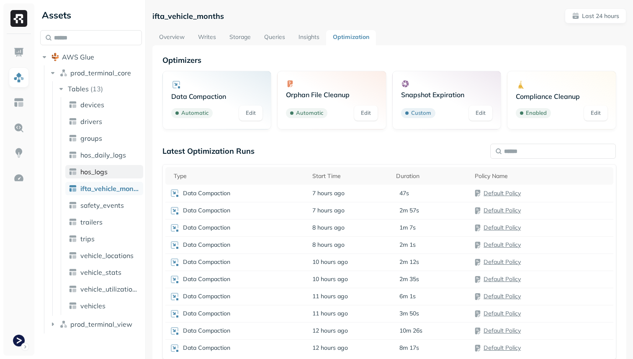
click at [101, 173] on span "hos_logs" at bounding box center [93, 172] width 27 height 8
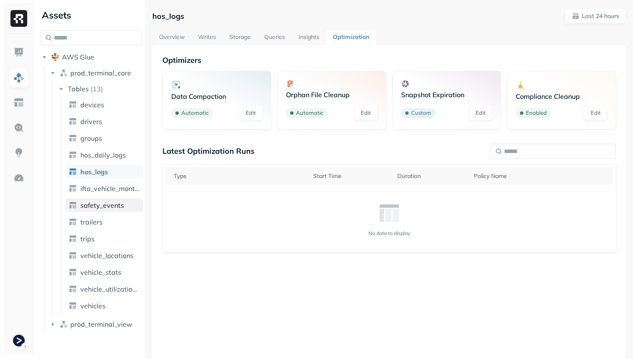
click at [118, 204] on span "safety_events" at bounding box center [102, 205] width 44 height 8
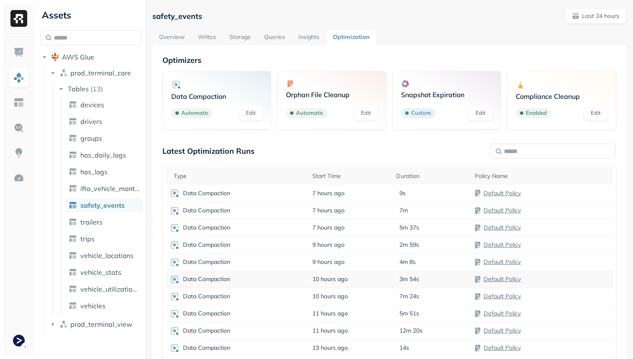
scroll to position [45, 0]
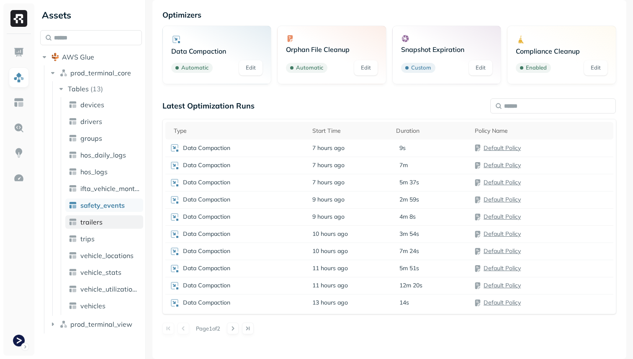
click at [110, 227] on link "trailers" at bounding box center [104, 221] width 78 height 13
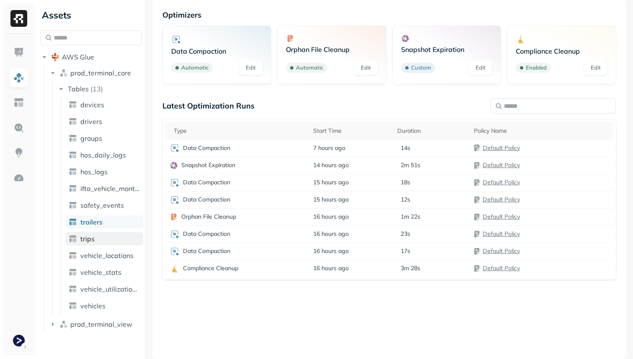
click at [93, 240] on span "trips" at bounding box center [87, 239] width 14 height 8
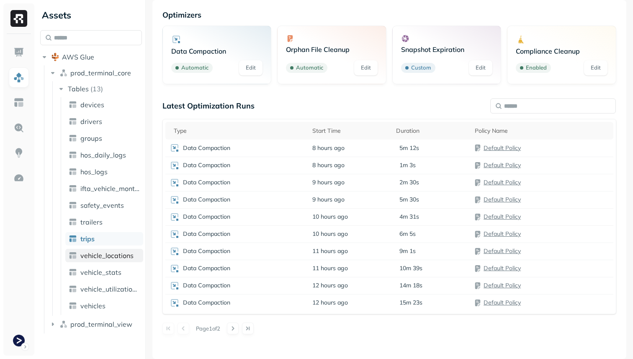
click at [95, 259] on span "vehicle_locations" at bounding box center [106, 255] width 53 height 8
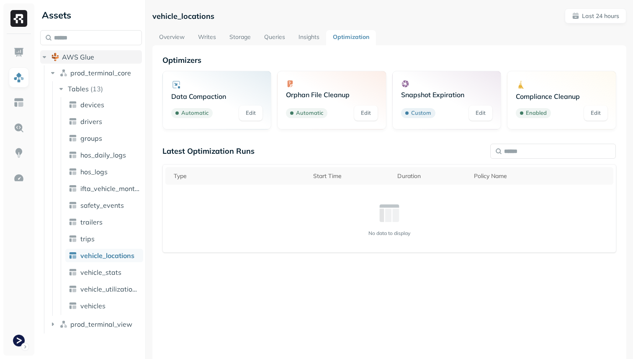
click at [93, 55] on span "AWS Glue" at bounding box center [78, 57] width 32 height 8
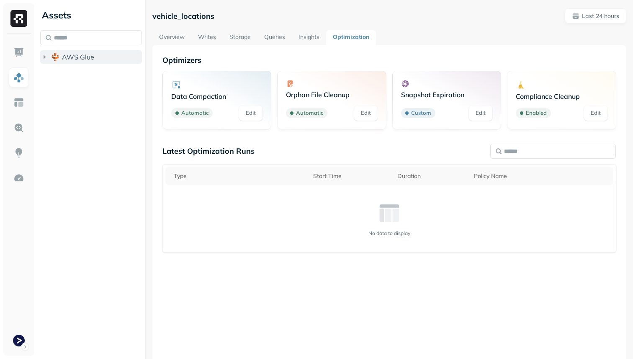
click at [93, 55] on span "AWS Glue" at bounding box center [78, 57] width 32 height 8
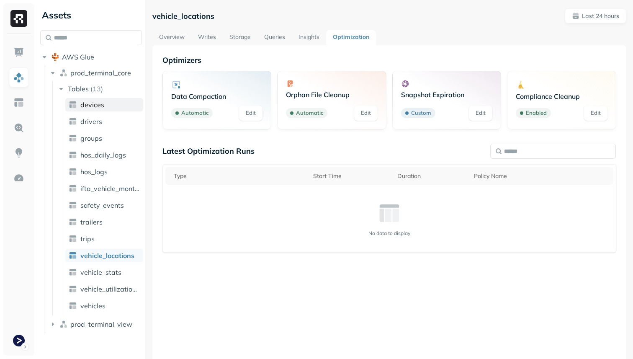
click at [85, 101] on span "devices" at bounding box center [92, 105] width 24 height 8
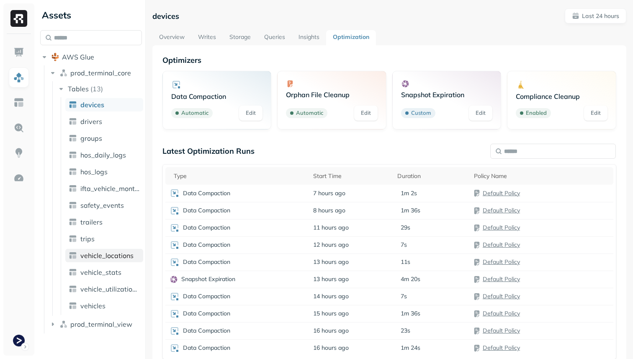
click at [124, 261] on link "vehicle_locations" at bounding box center [104, 255] width 78 height 13
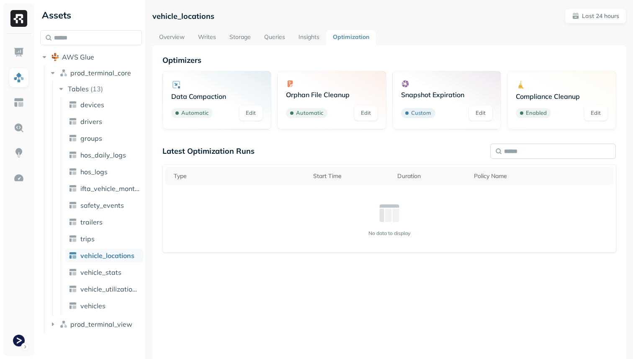
click at [524, 145] on input "text" at bounding box center [553, 151] width 126 height 15
click at [600, 16] on p "Last 24 hours" at bounding box center [600, 16] width 37 height 8
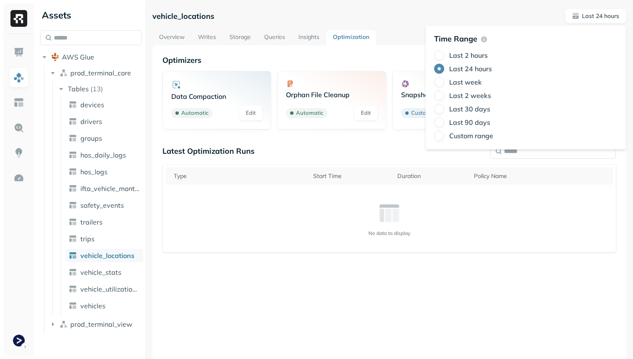
click at [476, 81] on label "Last week" at bounding box center [465, 82] width 33 height 8
click at [444, 81] on button "Last week" at bounding box center [439, 82] width 10 height 10
click at [478, 69] on label "Last 24 hours" at bounding box center [470, 69] width 43 height 8
click at [444, 69] on button "Last 24 hours" at bounding box center [439, 69] width 10 height 10
click at [476, 56] on label "Last 2 hours" at bounding box center [468, 55] width 39 height 8
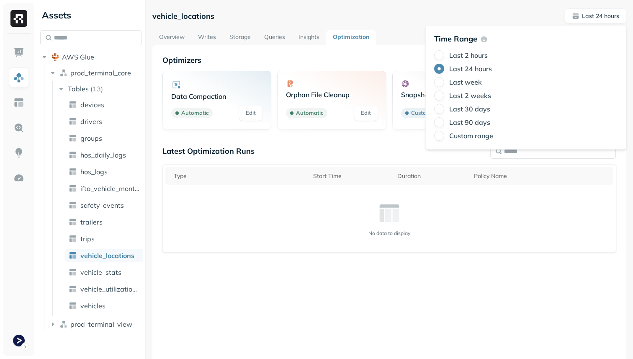
click at [444, 56] on button "Last 2 hours" at bounding box center [439, 55] width 10 height 10
click at [323, 182] on th "Start Time" at bounding box center [351, 176] width 84 height 18
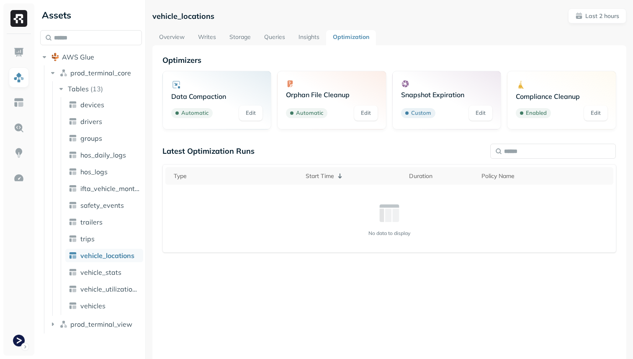
click at [207, 33] on link "Writes" at bounding box center [206, 37] width 31 height 15
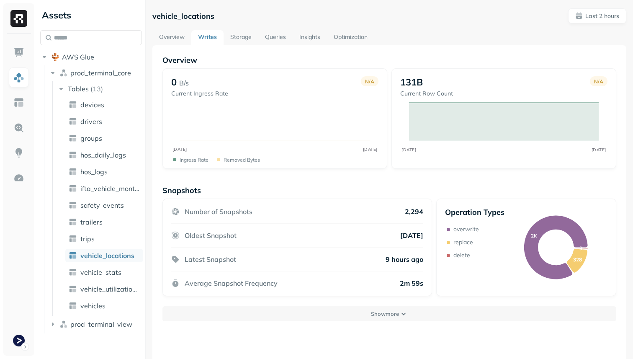
click at [240, 42] on link "Storage" at bounding box center [241, 37] width 35 height 15
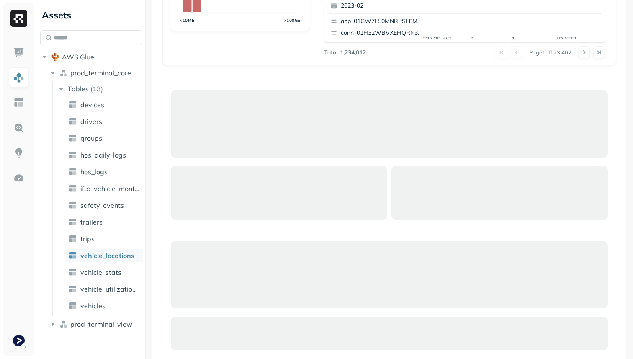
scroll to position [370, 0]
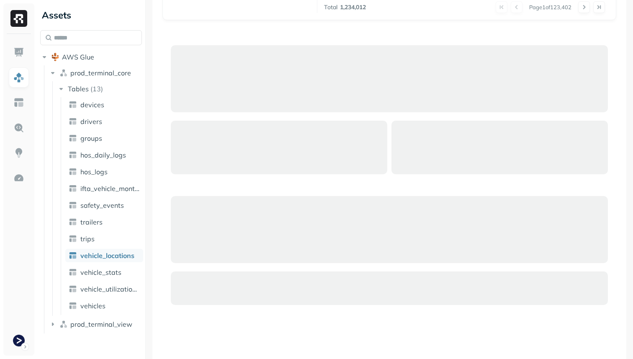
click at [115, 264] on ul "devices drivers groups hos_daily_logs hos_logs ifta_vehicle_months safety_event…" at bounding box center [102, 206] width 83 height 218
click at [115, 266] on link "vehicle_stats" at bounding box center [104, 272] width 78 height 13
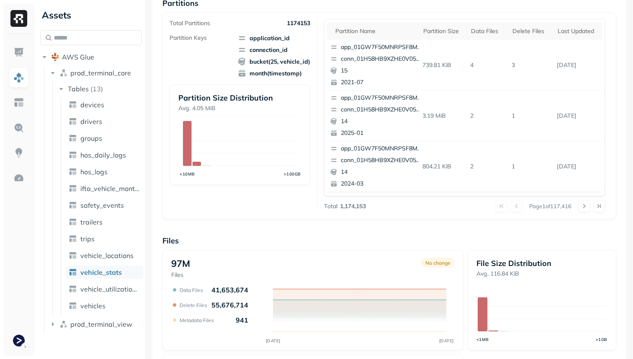
scroll to position [281, 0]
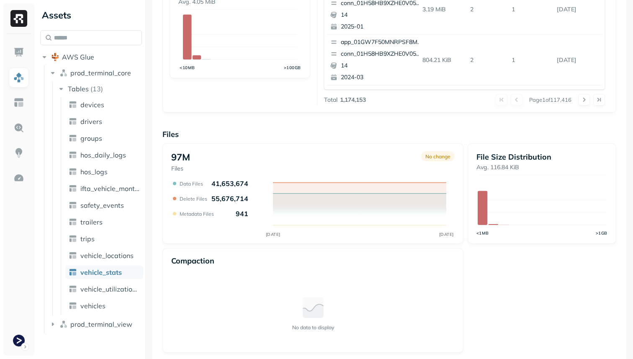
scroll to position [281, 0]
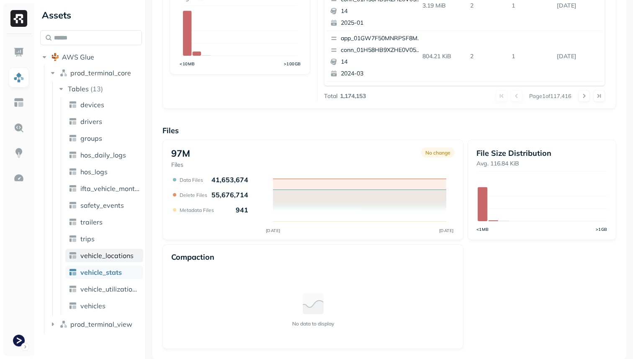
click at [123, 258] on span "vehicle_locations" at bounding box center [106, 255] width 53 height 8
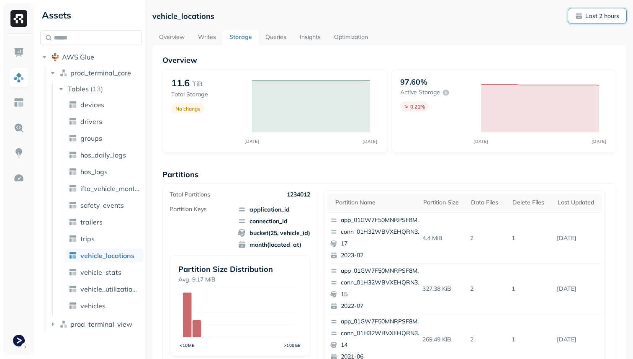
click at [607, 14] on p "Last 2 hours" at bounding box center [603, 16] width 34 height 8
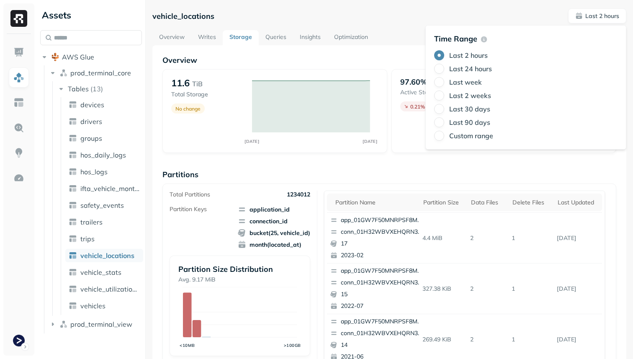
click at [483, 70] on label "Last 24 hours" at bounding box center [470, 69] width 43 height 8
click at [444, 70] on button "Last 24 hours" at bounding box center [439, 69] width 10 height 10
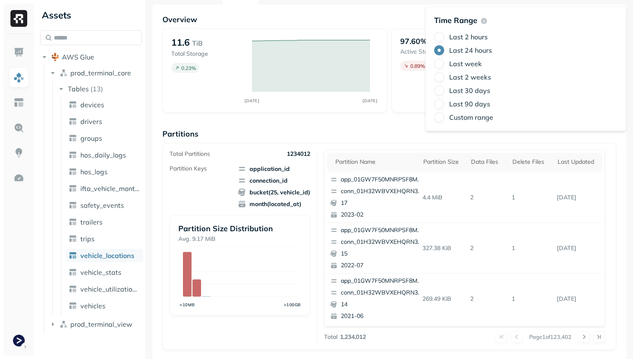
scroll to position [47, 0]
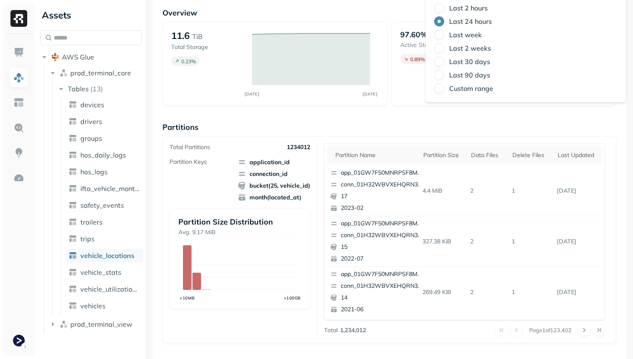
click at [266, 138] on div "Total Partitions 1234012 Partition Keys application_id connection_id bucket(25,…" at bounding box center [390, 239] width 454 height 207
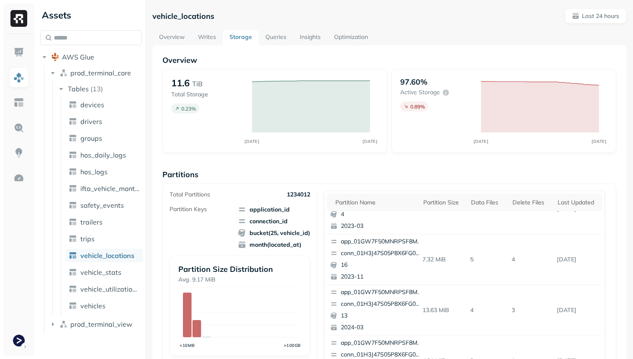
scroll to position [0, 0]
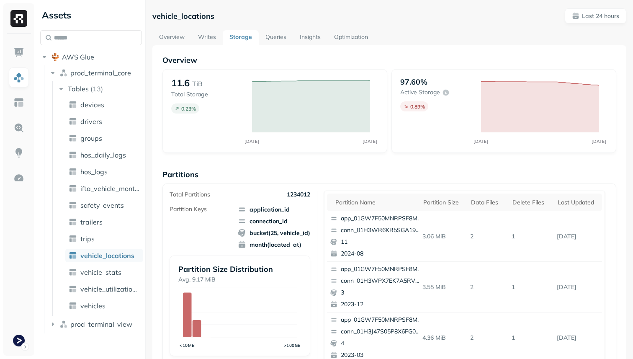
click at [315, 39] on link "Insights" at bounding box center [310, 37] width 34 height 15
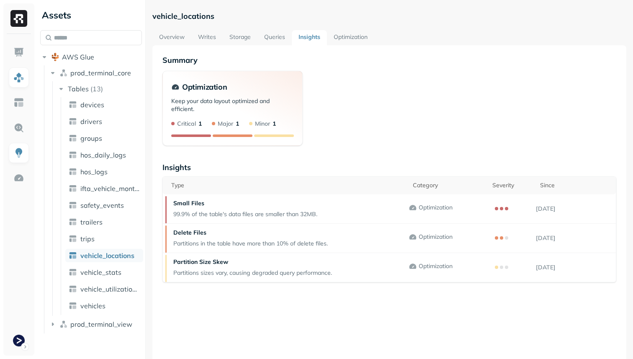
click at [347, 42] on link "Optimization" at bounding box center [350, 37] width 47 height 15
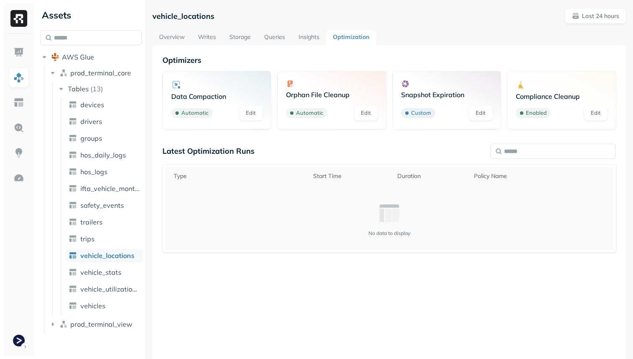
scroll to position [45, 0]
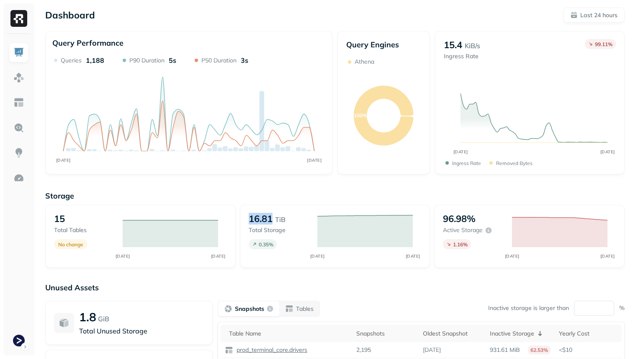
drag, startPoint x: 248, startPoint y: 216, endPoint x: 271, endPoint y: 215, distance: 23.9
click at [272, 215] on div "16.81 TiB Total storage 0.35 % SEP [DATE]" at bounding box center [335, 236] width 191 height 63
click at [335, 277] on div "Storage 15 Total tables No change SEP [DATE] 16.81 TiB Total storage 0.35 % SEP…" at bounding box center [335, 321] width 580 height 276
click at [18, 84] on link at bounding box center [19, 77] width 20 height 20
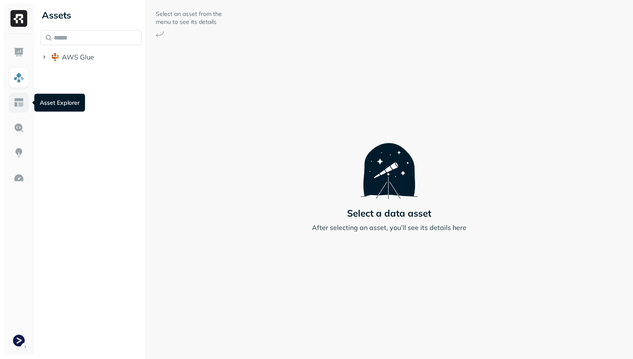
click at [20, 106] on img at bounding box center [18, 102] width 11 height 11
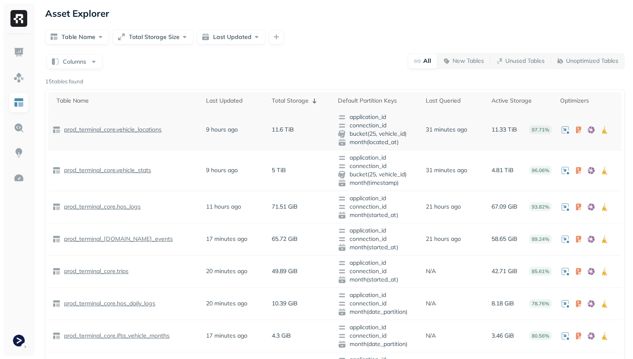
click at [174, 134] on div "prod_terminal_core.vehicle_locations" at bounding box center [124, 130] width 145 height 8
click at [149, 127] on p "prod_terminal_core.vehicle_locations" at bounding box center [111, 130] width 99 height 8
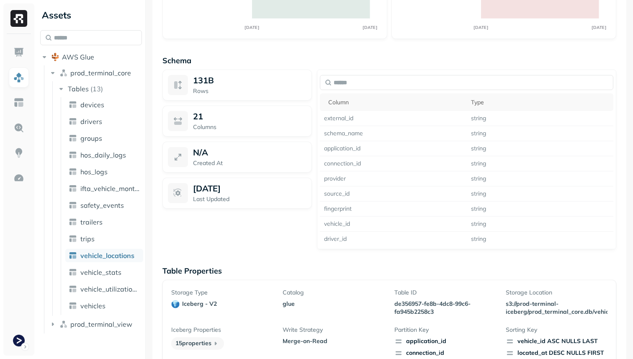
scroll to position [621, 0]
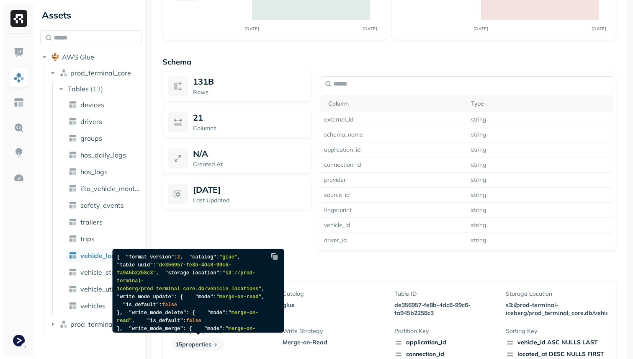
click at [198, 341] on p "15 properties" at bounding box center [197, 344] width 53 height 13
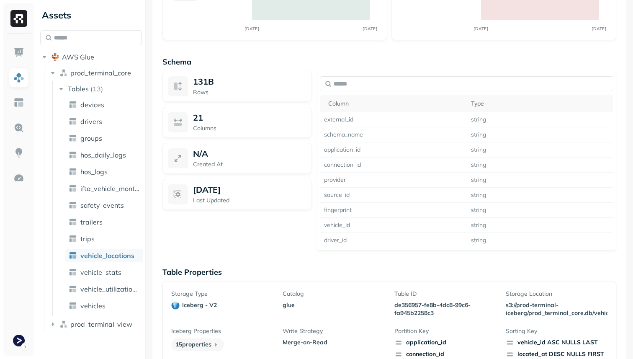
click at [215, 345] on icon at bounding box center [216, 345] width 8 height 8
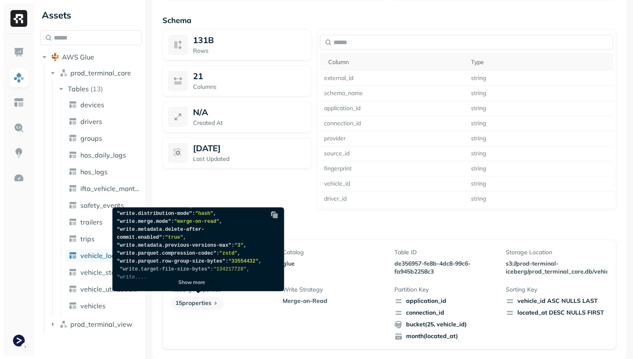
scroll to position [209, 0]
click at [191, 281] on p "Show more" at bounding box center [191, 282] width 27 height 6
click at [262, 317] on div "Iceberg Properties 15 properties" at bounding box center [222, 313] width 102 height 55
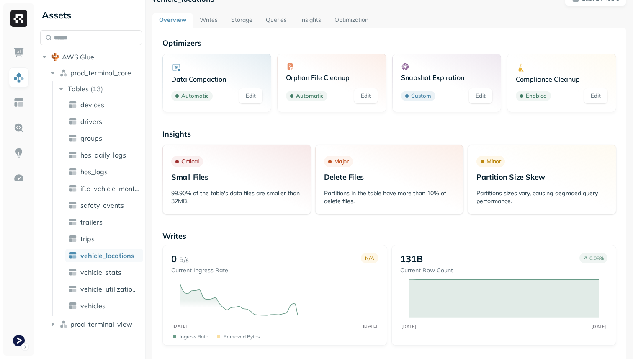
scroll to position [0, 0]
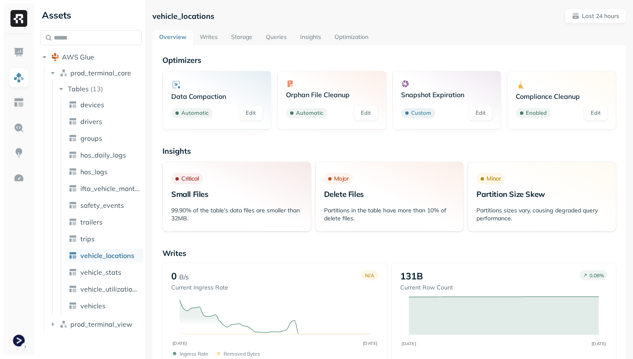
click at [212, 42] on link "Writes" at bounding box center [208, 37] width 31 height 15
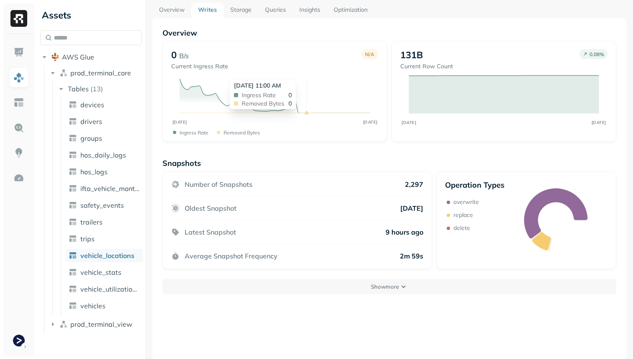
scroll to position [45, 0]
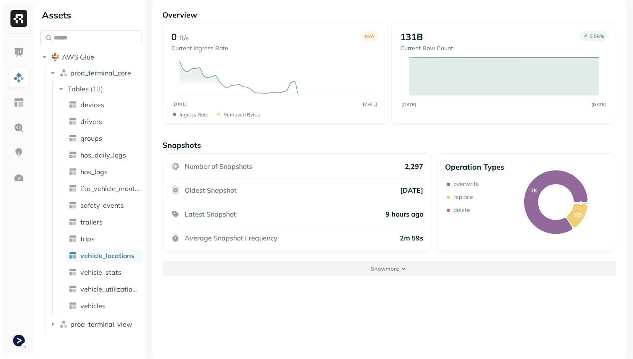
click at [387, 268] on p "Show more" at bounding box center [385, 269] width 28 height 8
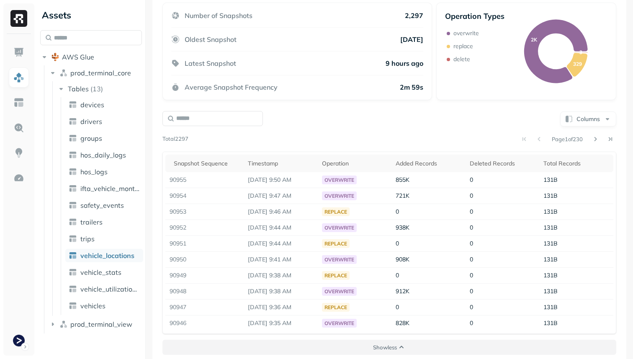
scroll to position [202, 0]
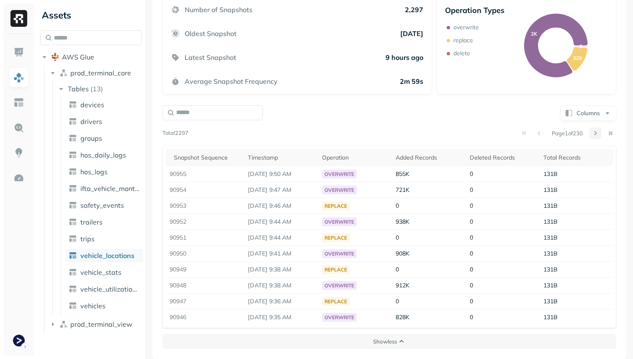
click at [592, 133] on button at bounding box center [596, 133] width 12 height 12
click at [597, 131] on button at bounding box center [596, 133] width 12 height 12
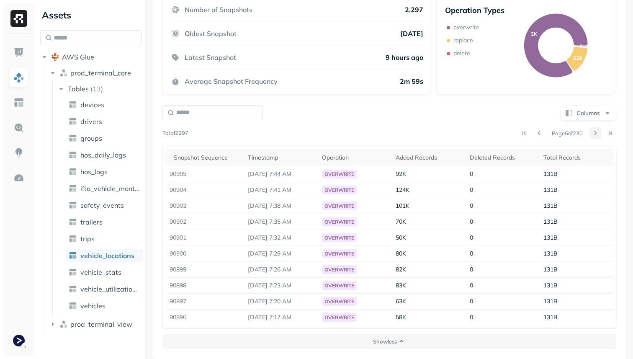
click at [597, 131] on button at bounding box center [596, 133] width 12 height 12
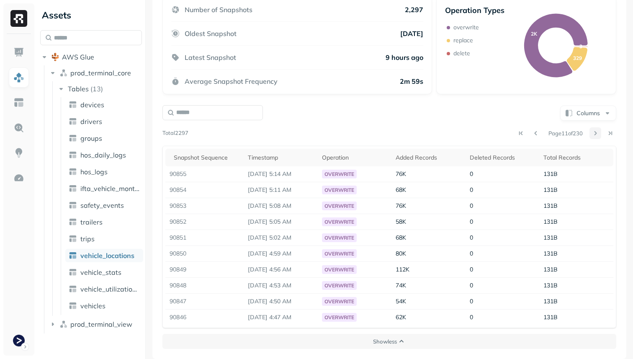
click at [597, 131] on button at bounding box center [596, 133] width 12 height 12
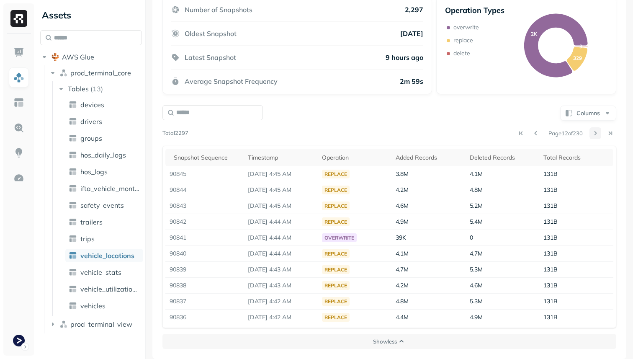
click at [597, 131] on button at bounding box center [596, 133] width 12 height 12
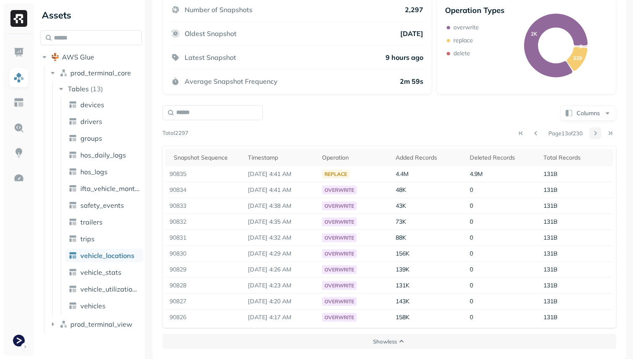
click at [597, 131] on button at bounding box center [596, 133] width 12 height 12
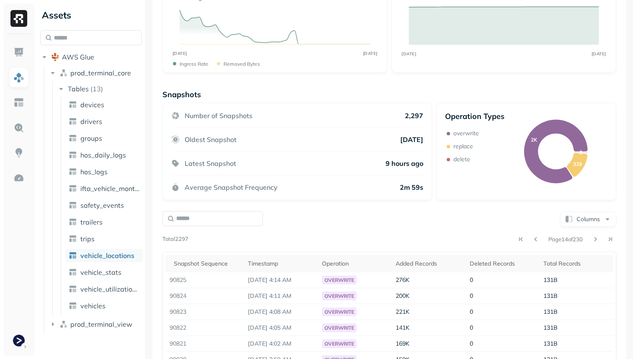
scroll to position [0, 0]
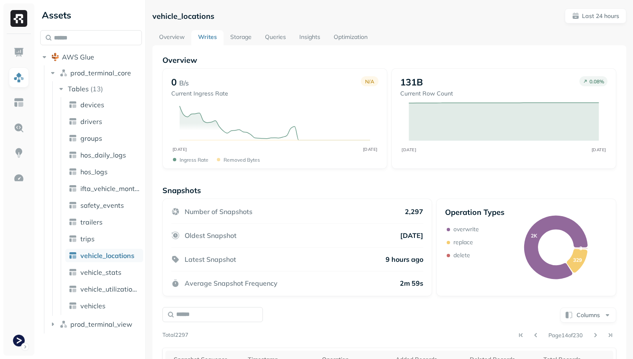
click at [271, 37] on link "Queries" at bounding box center [275, 37] width 34 height 15
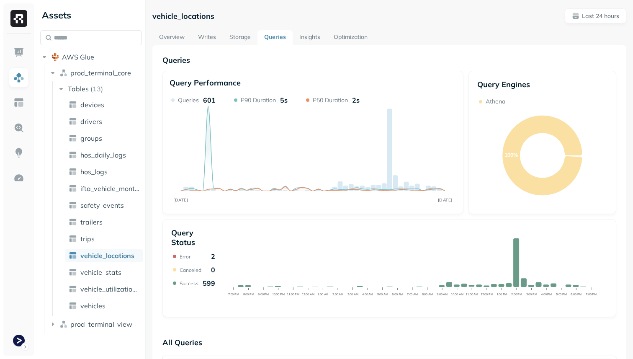
click at [307, 33] on link "Insights" at bounding box center [310, 37] width 34 height 15
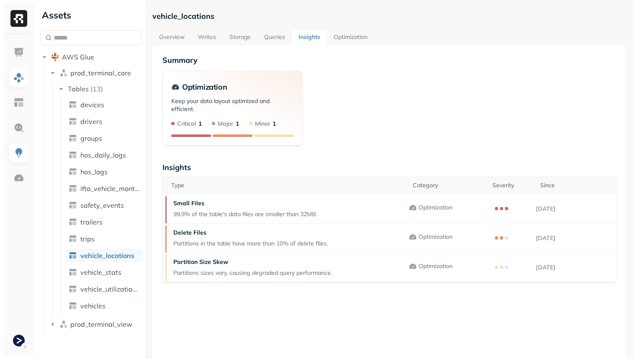
click at [354, 34] on link "Optimization" at bounding box center [350, 37] width 47 height 15
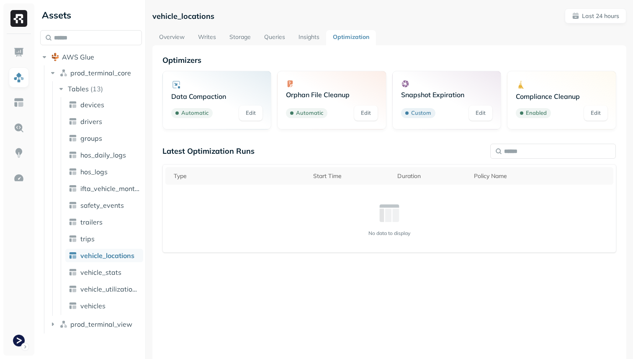
click at [249, 37] on link "Storage" at bounding box center [240, 37] width 35 height 15
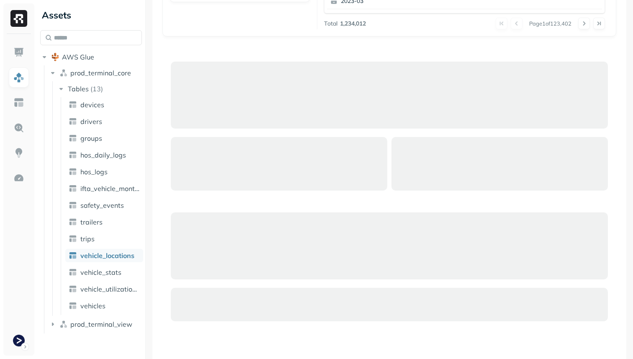
scroll to position [355, 0]
